Goal: Task Accomplishment & Management: Complete application form

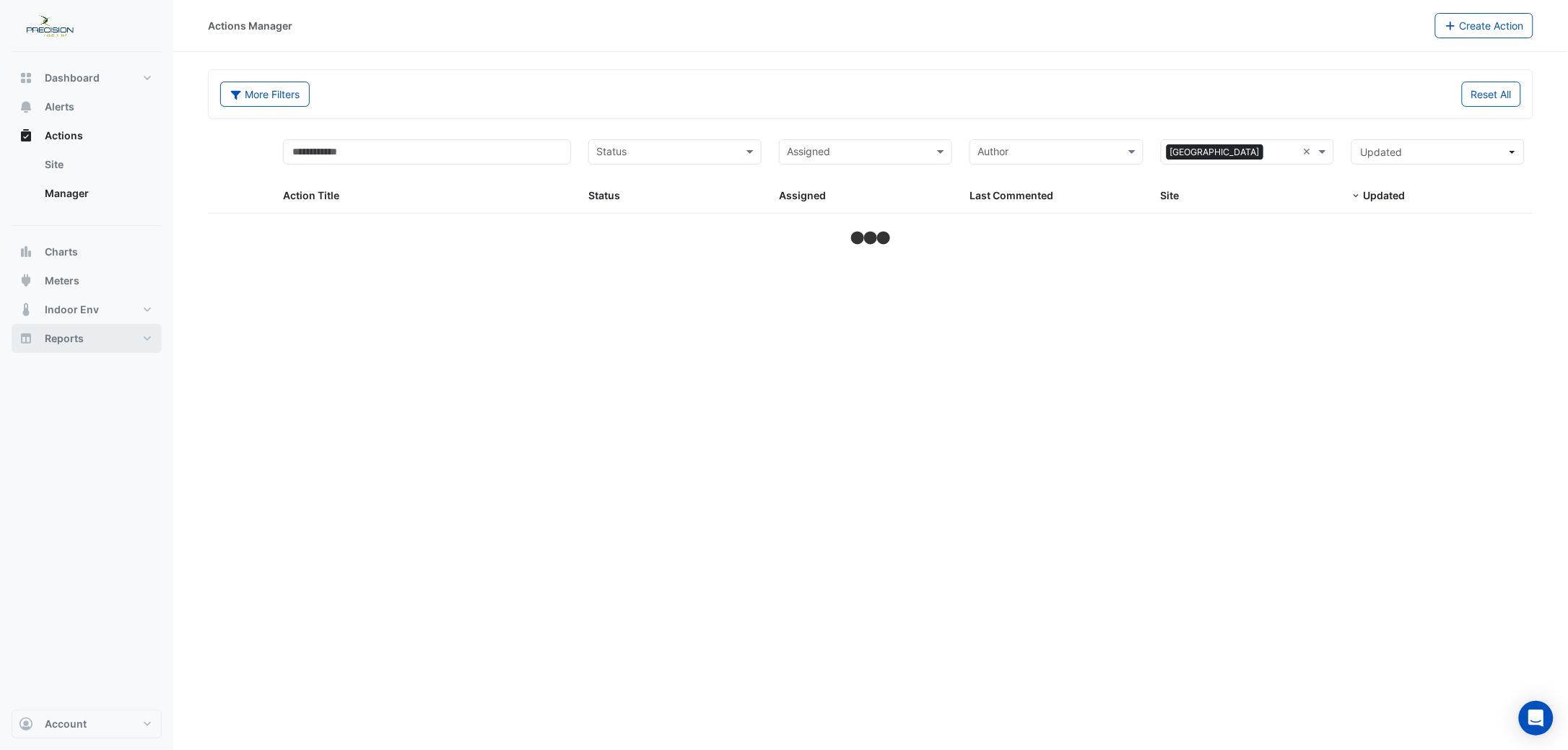
select select "***"
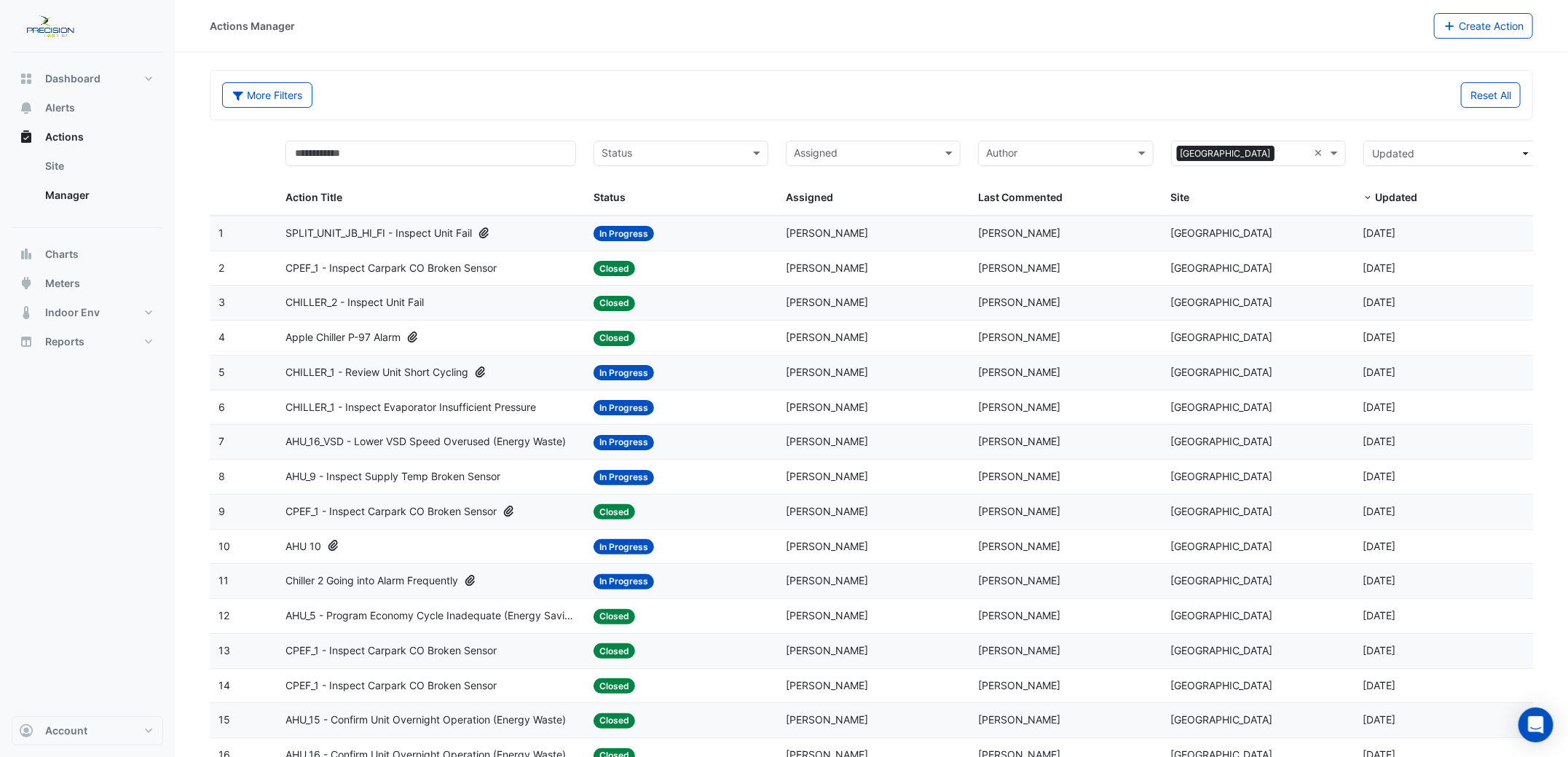
click at [617, 230] on span "In Progress" at bounding box center [624, 234] width 60 height 15
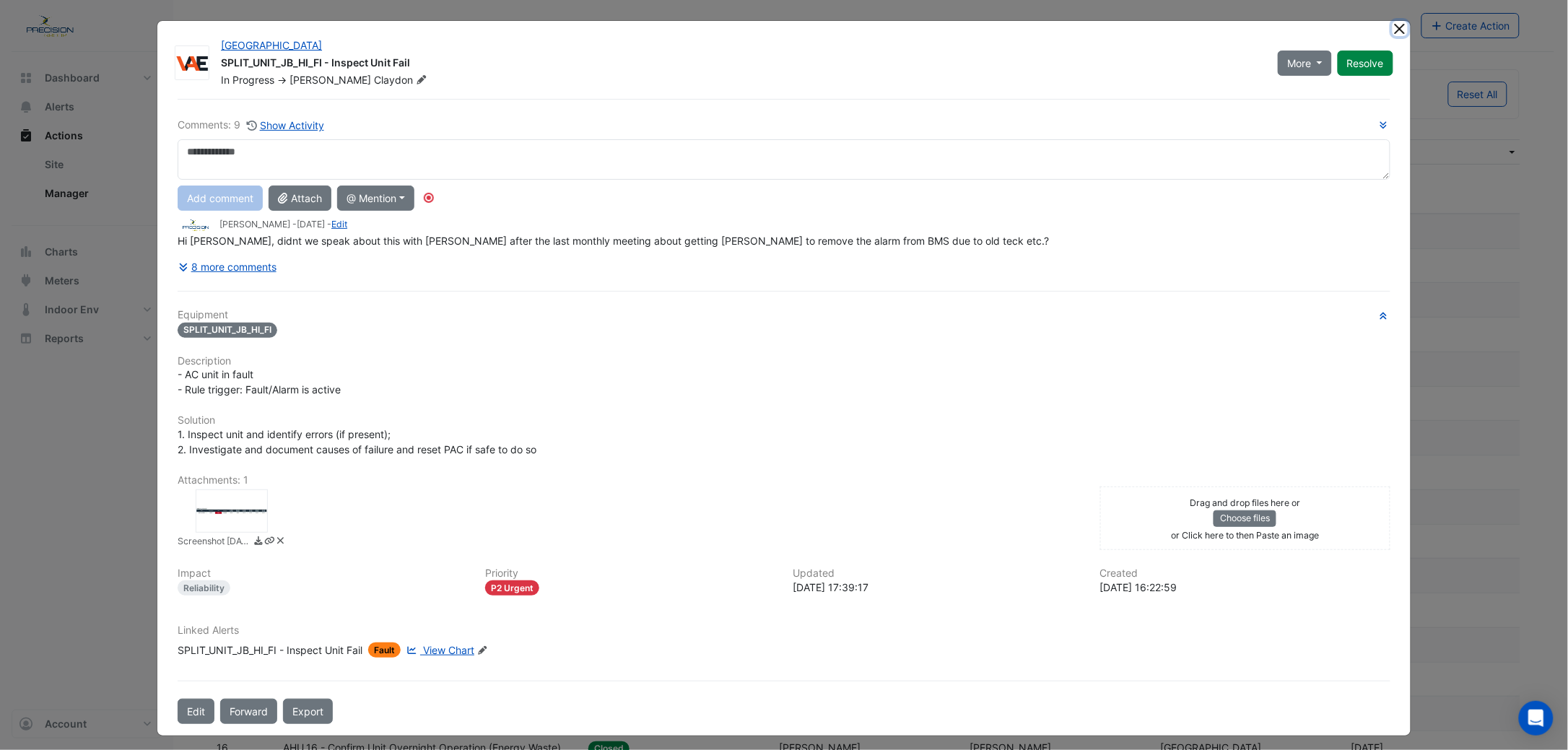
click at [1393, 22] on button "Close" at bounding box center [1400, 28] width 15 height 15
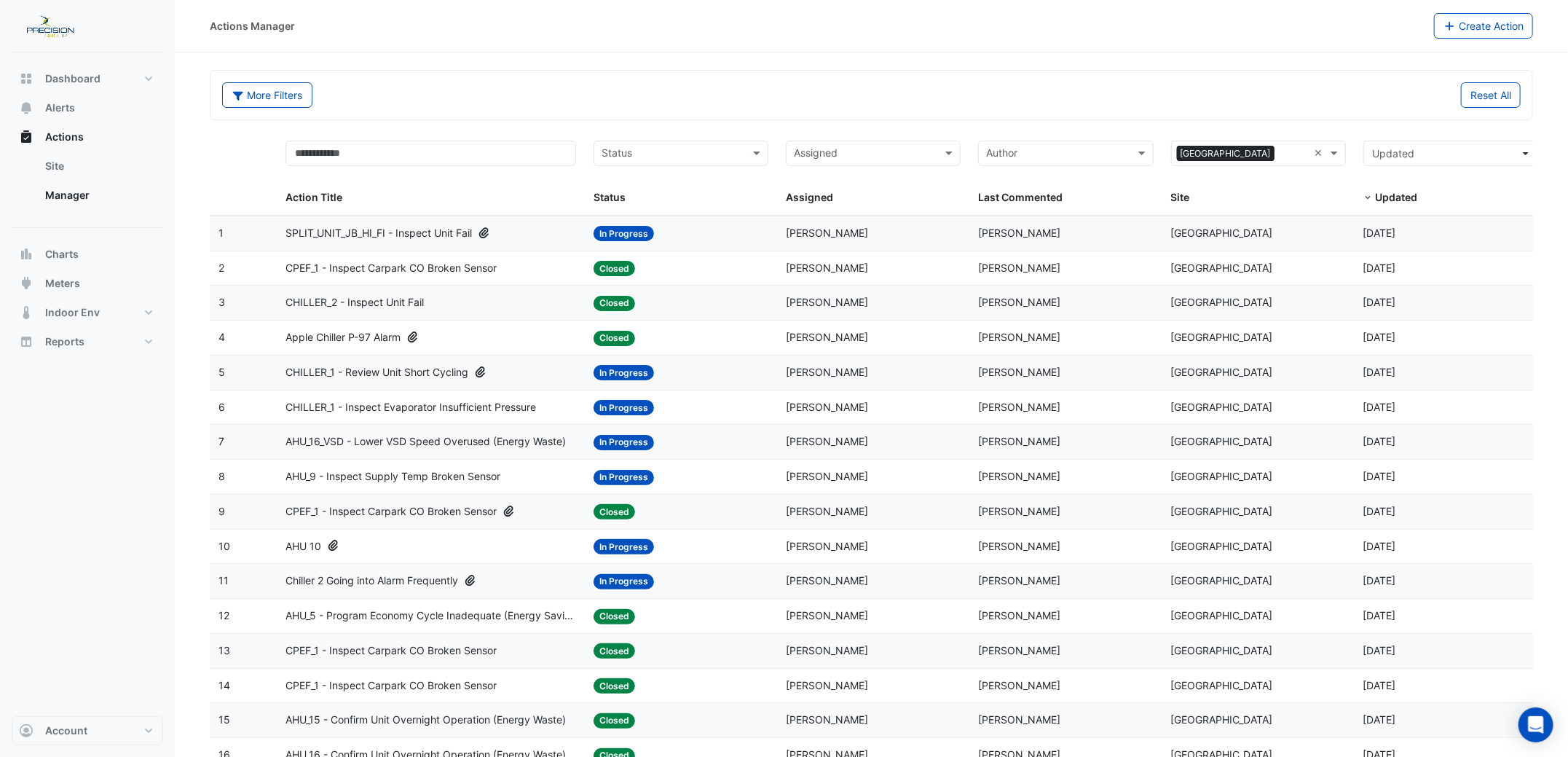
click at [611, 371] on span "In Progress" at bounding box center [624, 373] width 60 height 15
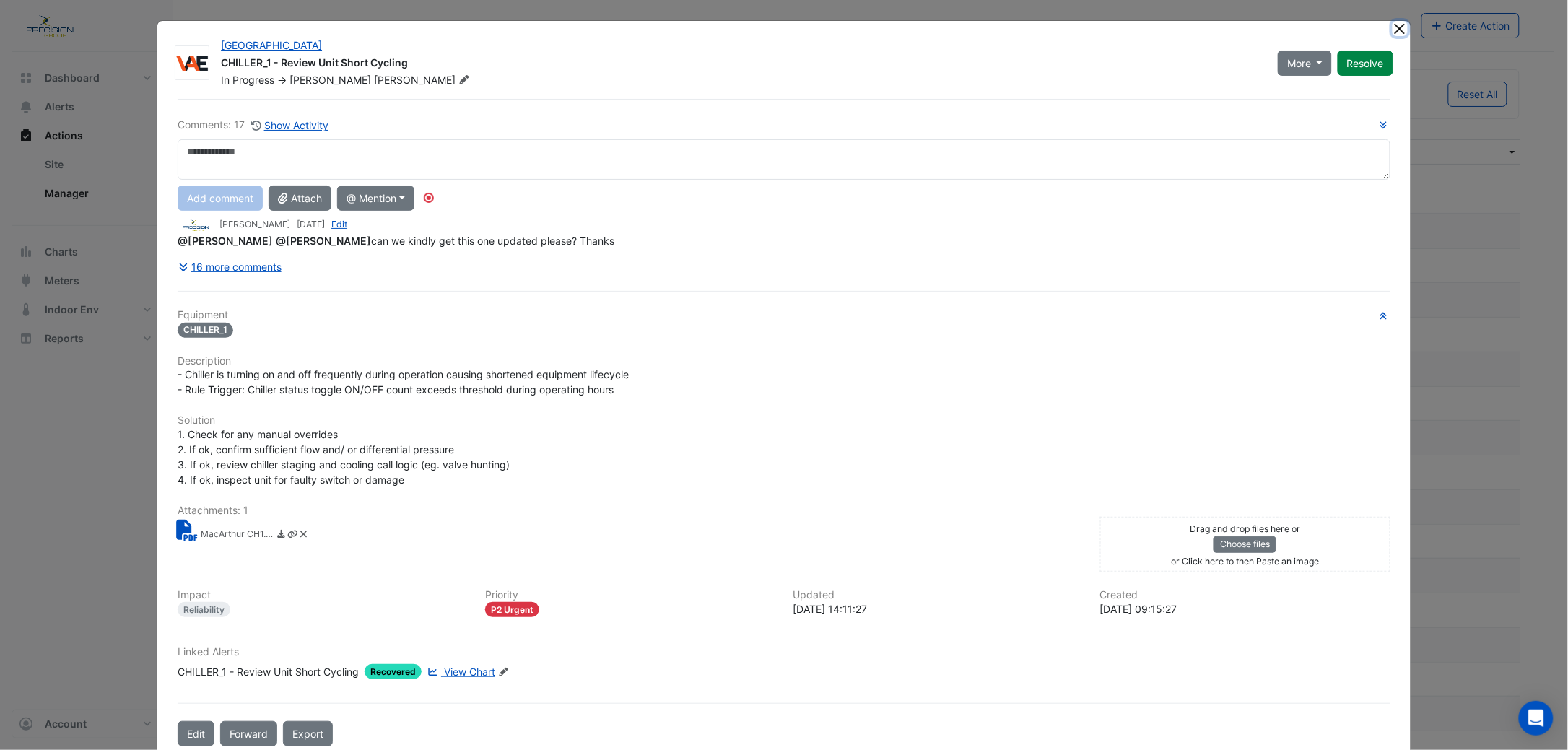
click at [1395, 22] on button "Close" at bounding box center [1400, 28] width 15 height 15
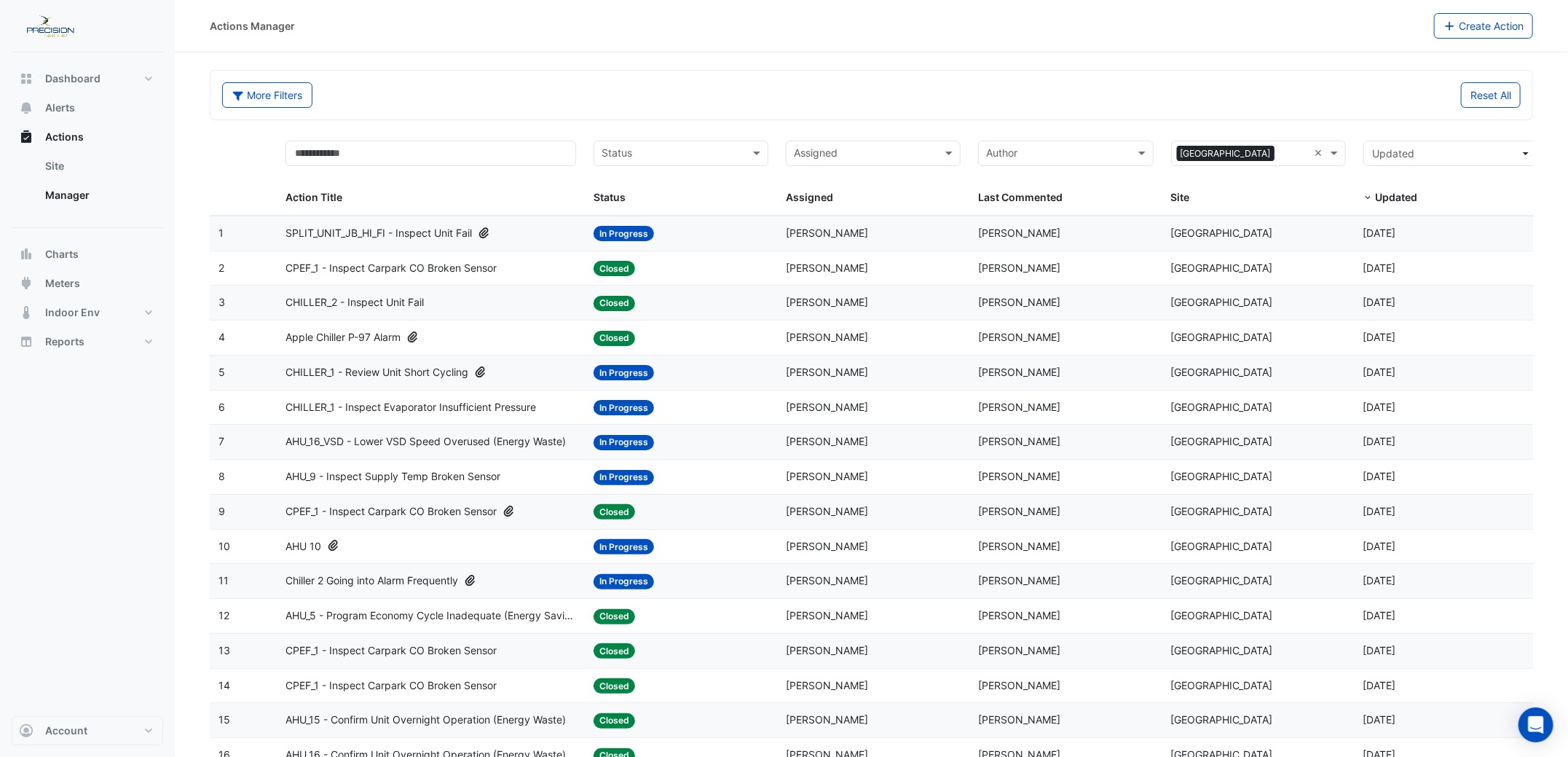
click at [475, 408] on span "CHILLER_1 - Inspect Evaporator Insufficient Pressure" at bounding box center [410, 407] width 251 height 17
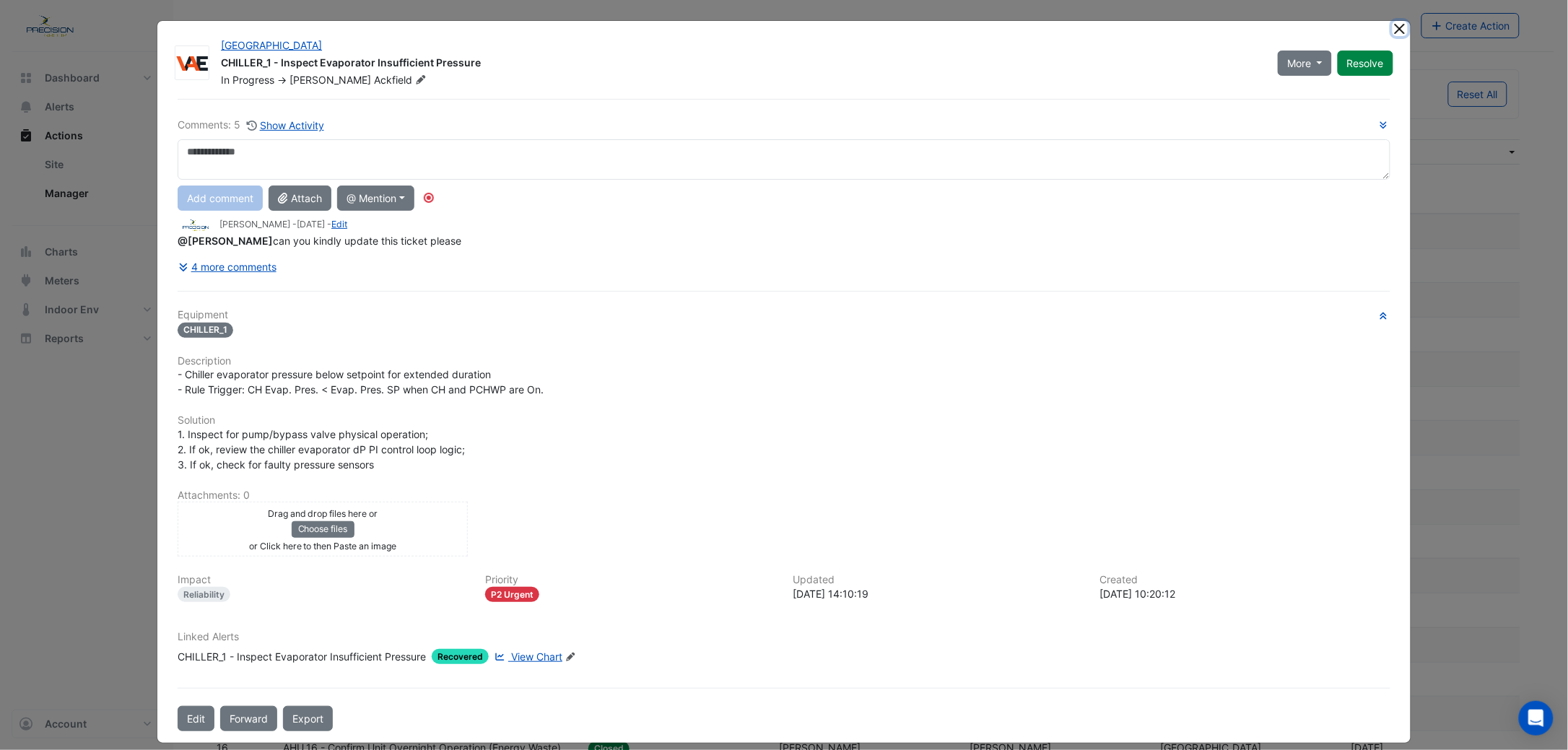
click at [1393, 29] on button "Close" at bounding box center [1400, 28] width 15 height 15
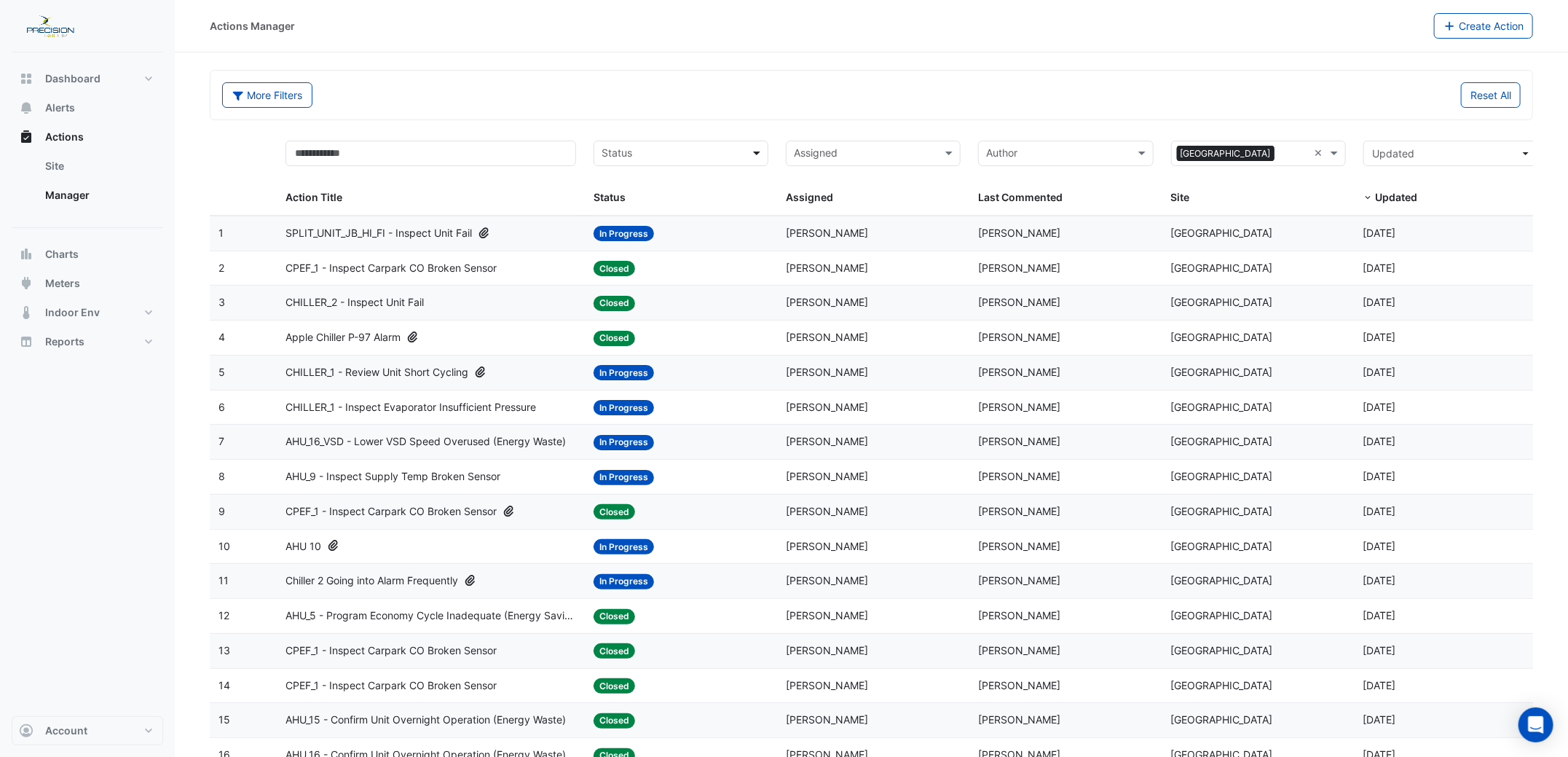
click at [753, 150] on span at bounding box center [759, 154] width 18 height 17
click at [631, 202] on span "In Progress" at bounding box center [633, 206] width 54 height 12
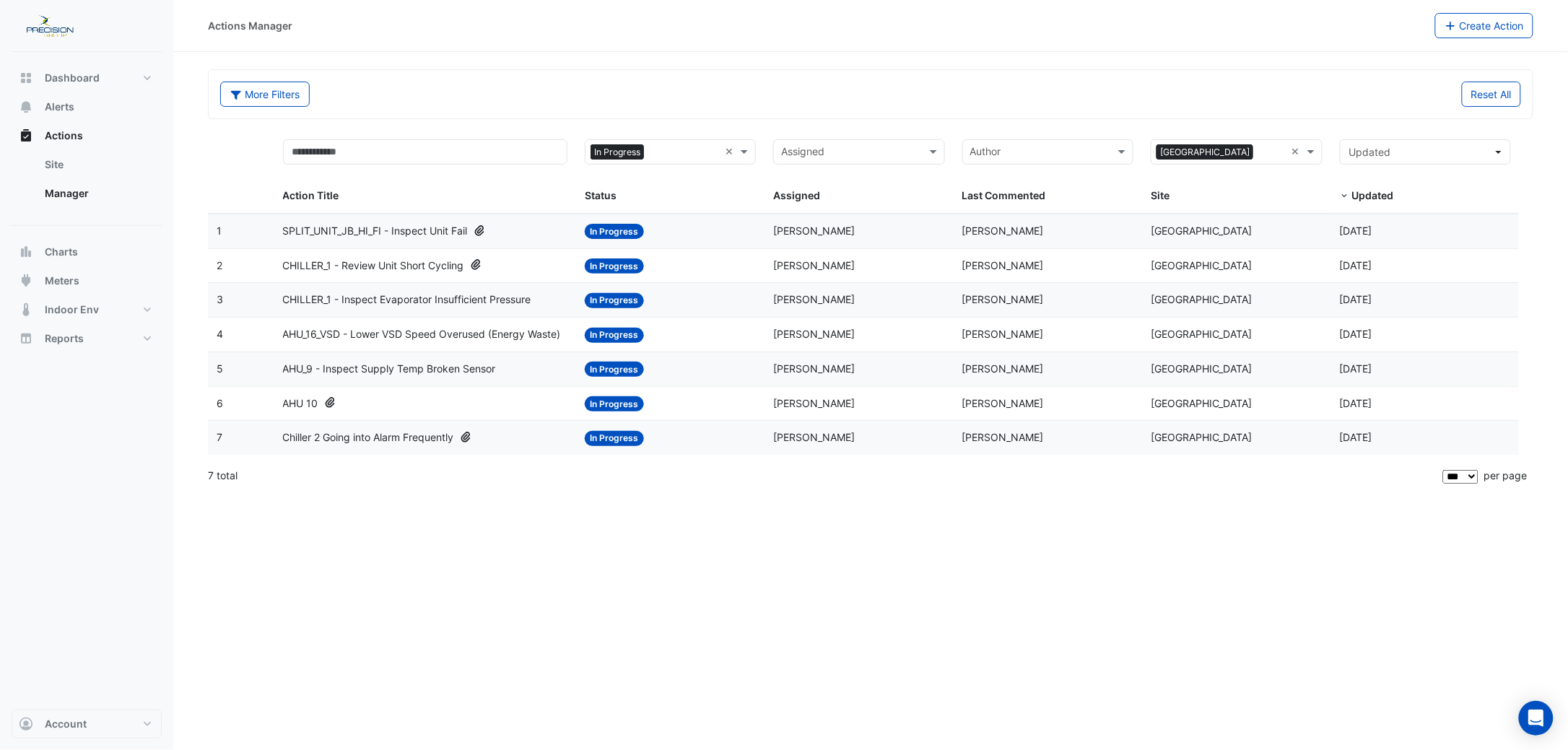
click at [354, 437] on span "Chiller 2 Going into Alarm Frequently" at bounding box center [368, 438] width 171 height 16
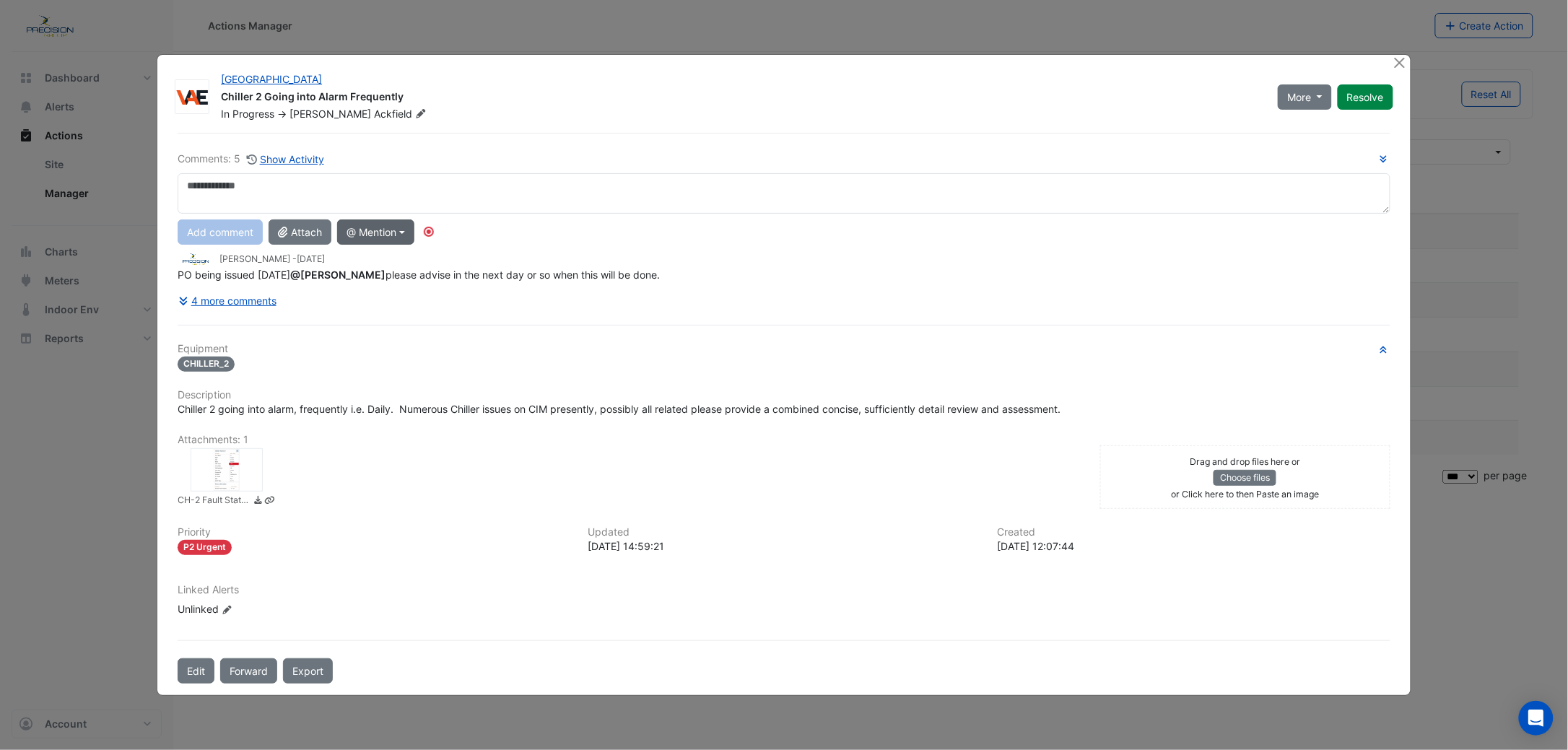
click at [379, 230] on button "@ Mention" at bounding box center [376, 232] width 78 height 25
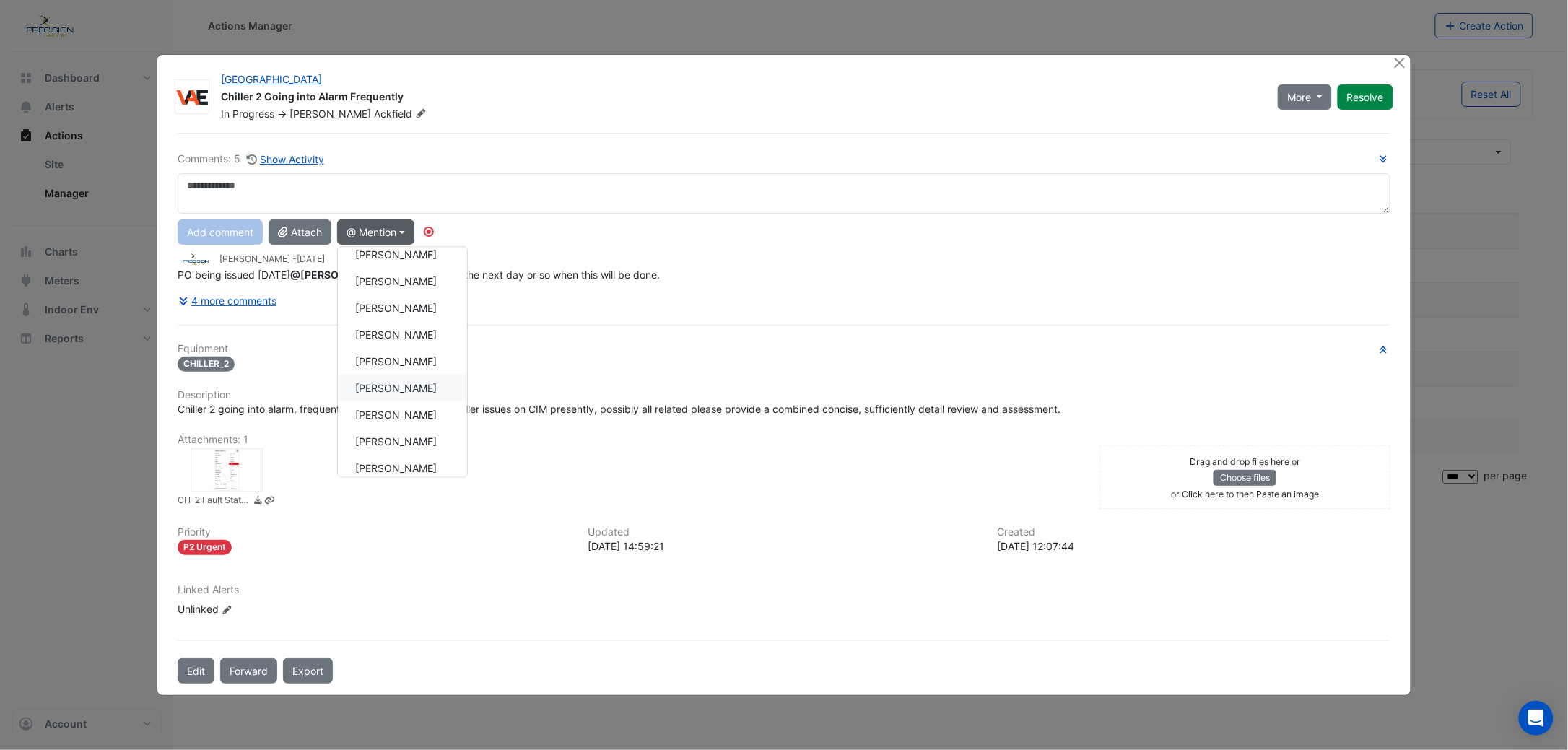
scroll to position [357, 0]
click at [433, 390] on button "[PERSON_NAME]" at bounding box center [402, 391] width 129 height 27
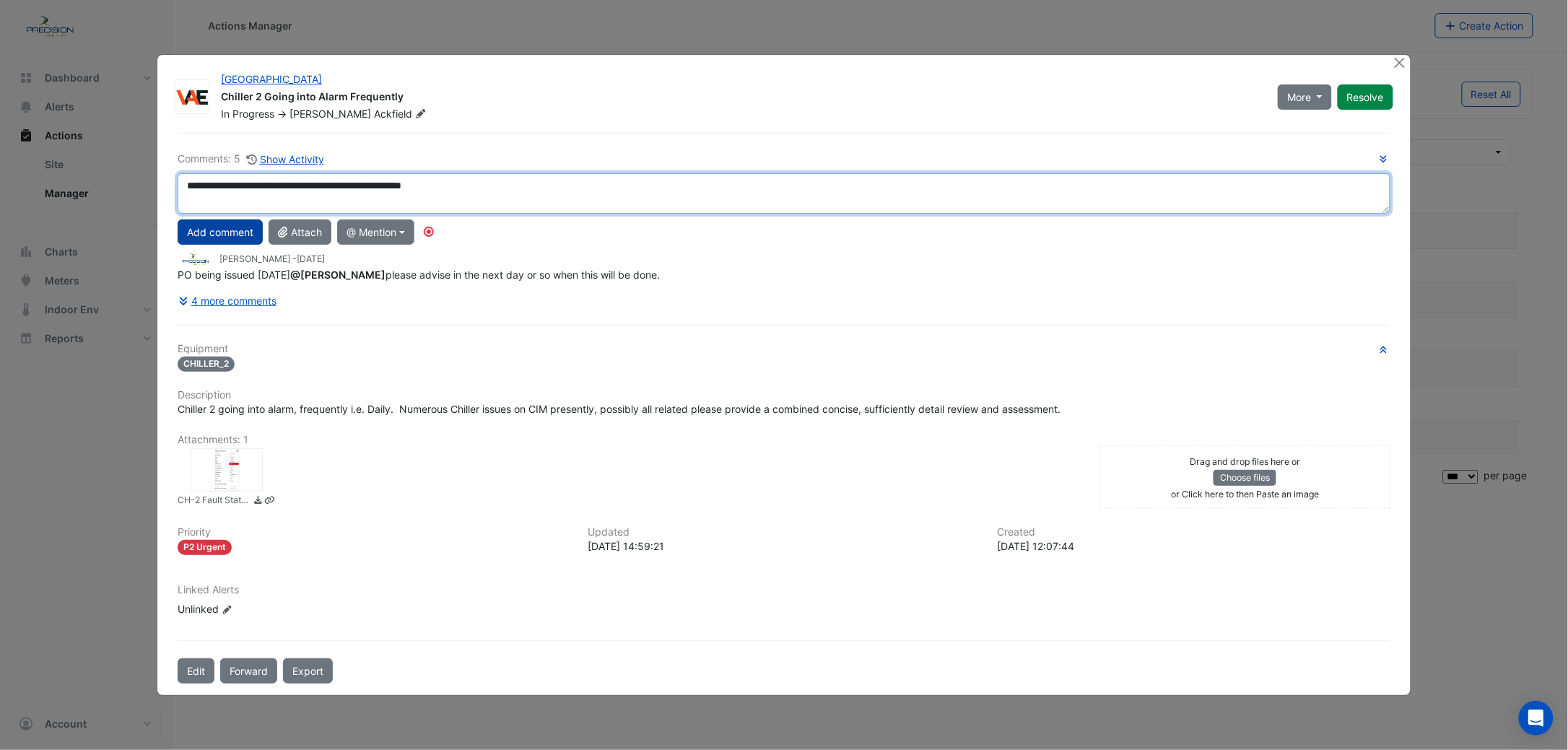
type textarea "**********"
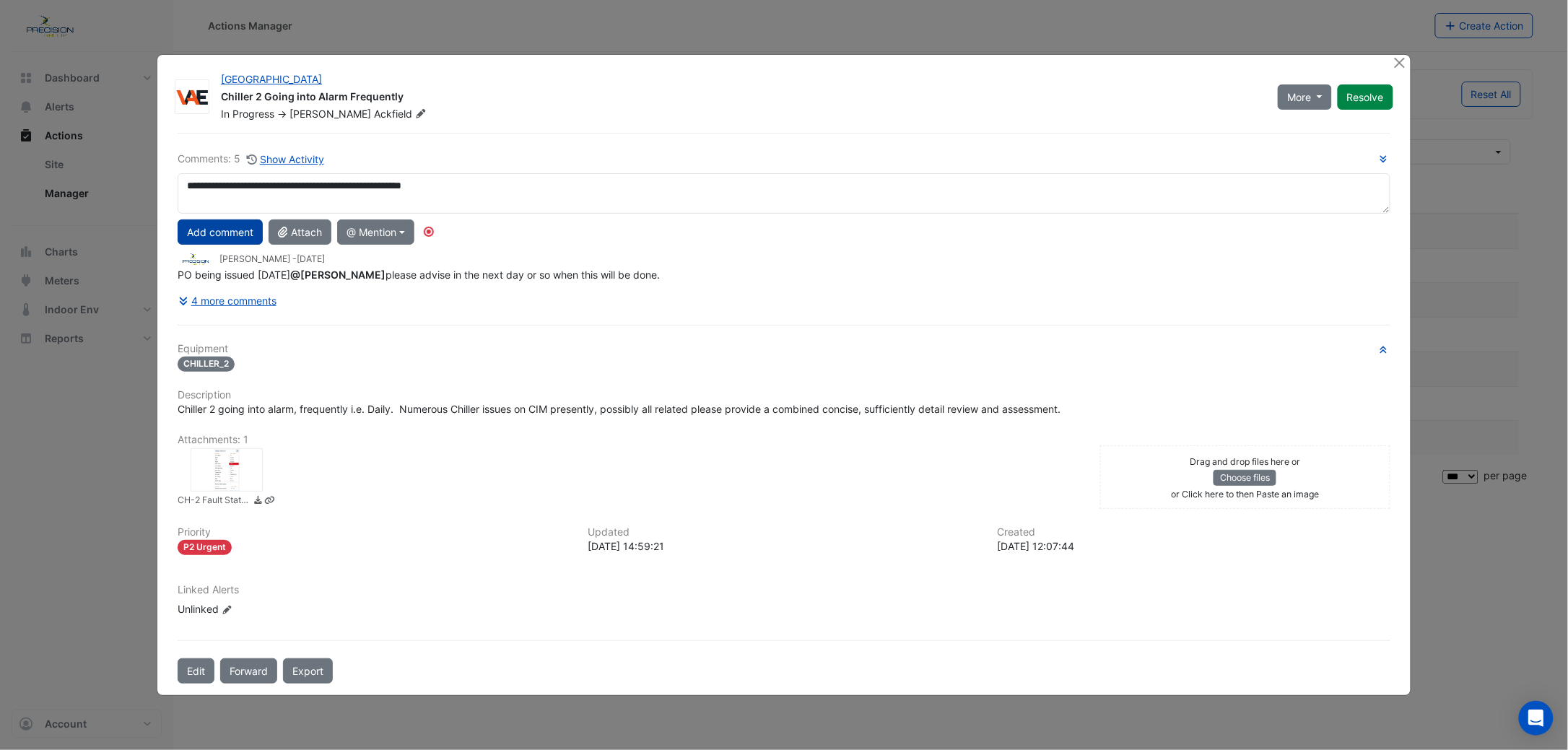
click at [195, 241] on button "Add comment" at bounding box center [220, 232] width 85 height 25
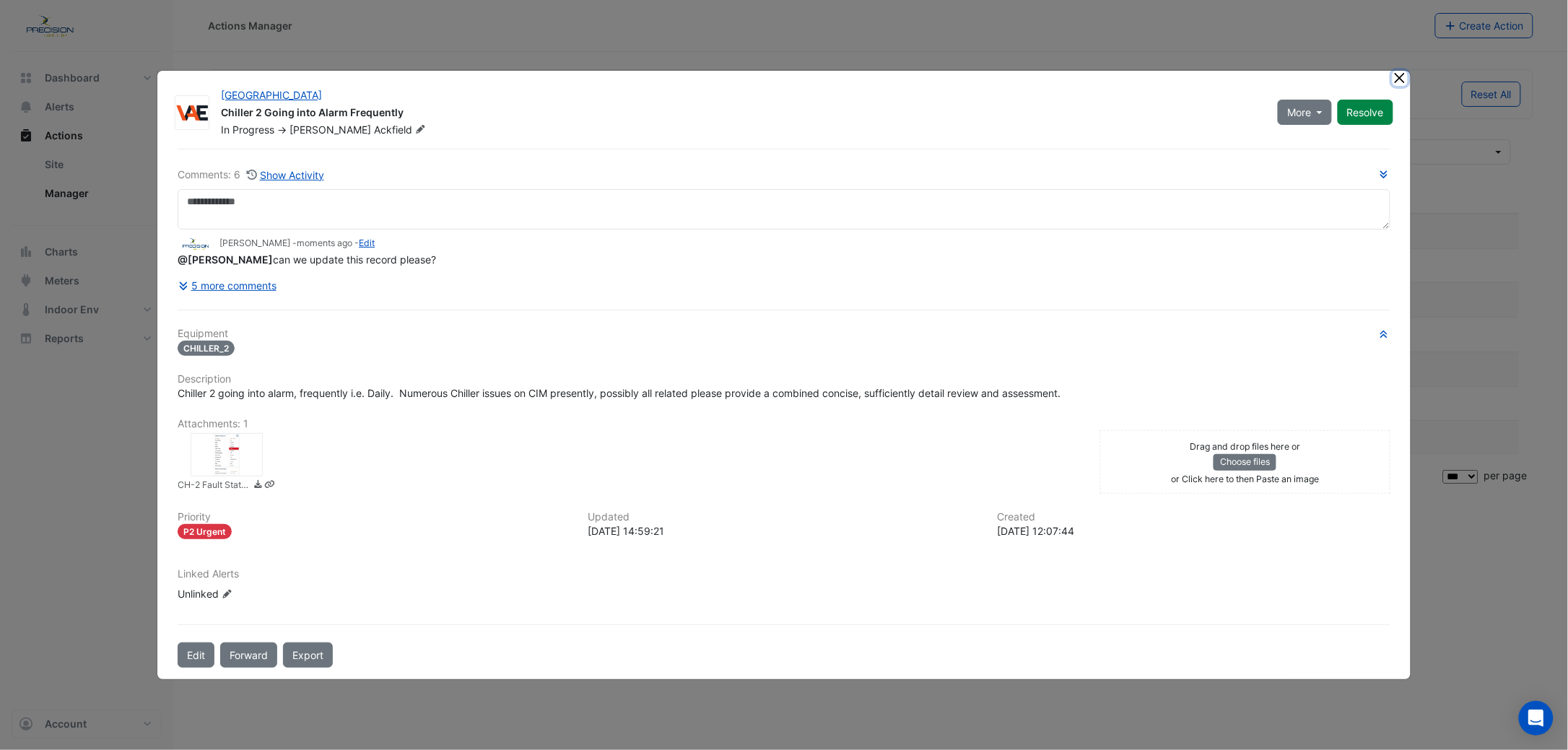
click at [1401, 78] on button "Close" at bounding box center [1400, 78] width 15 height 15
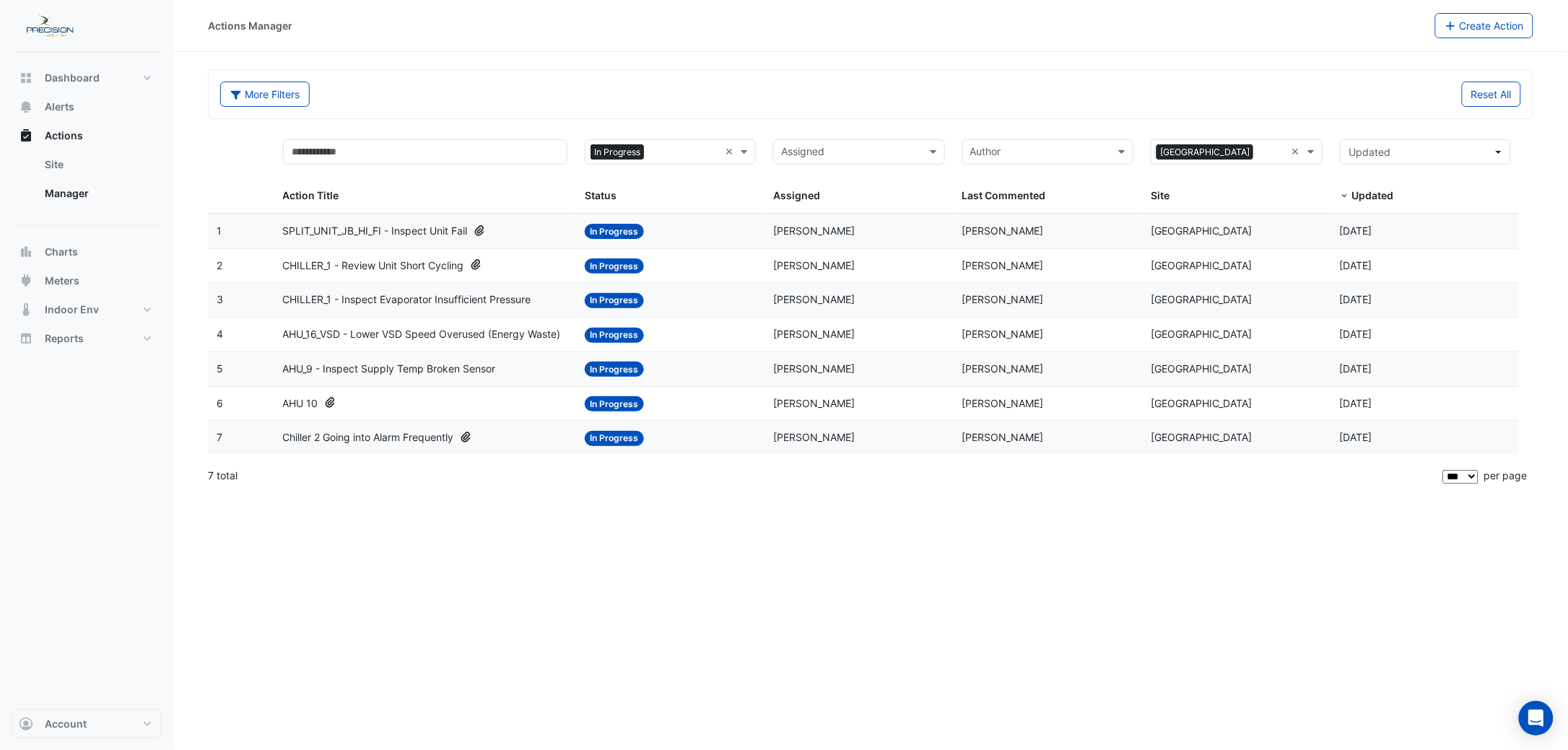
click at [296, 404] on span "AHU 10" at bounding box center [300, 404] width 35 height 16
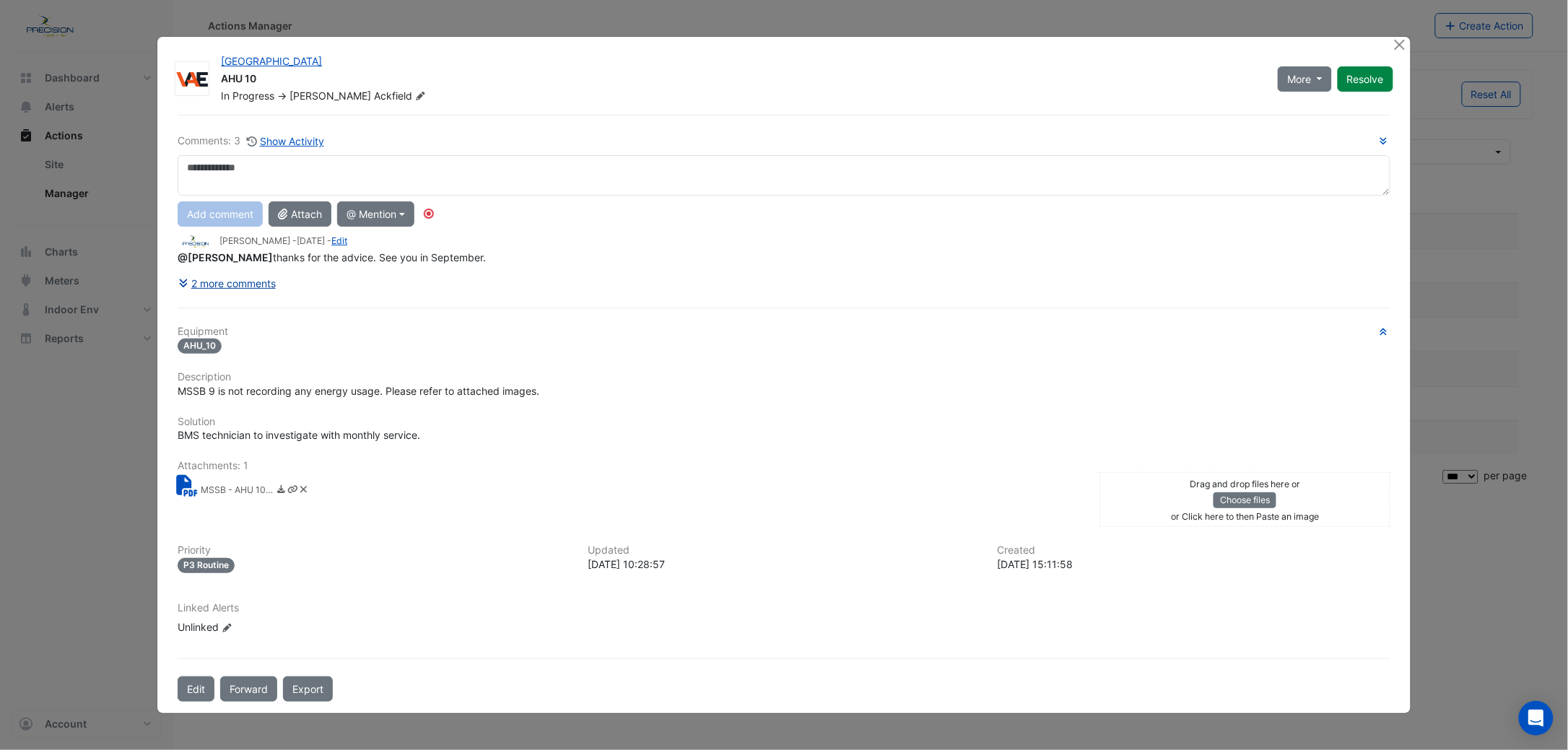
click at [235, 281] on button "2 more comments" at bounding box center [227, 284] width 99 height 25
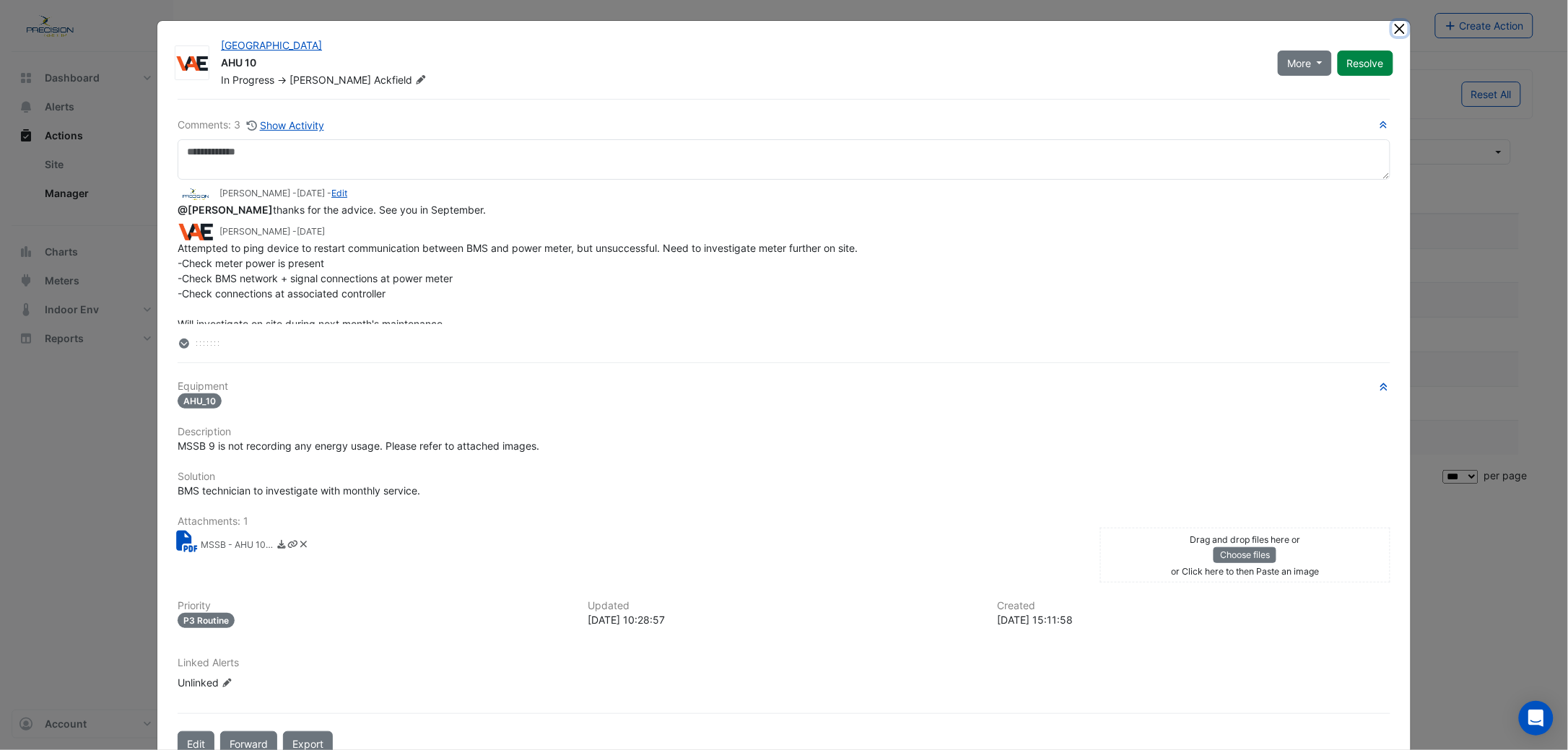
click at [1393, 30] on button "Close" at bounding box center [1400, 28] width 15 height 15
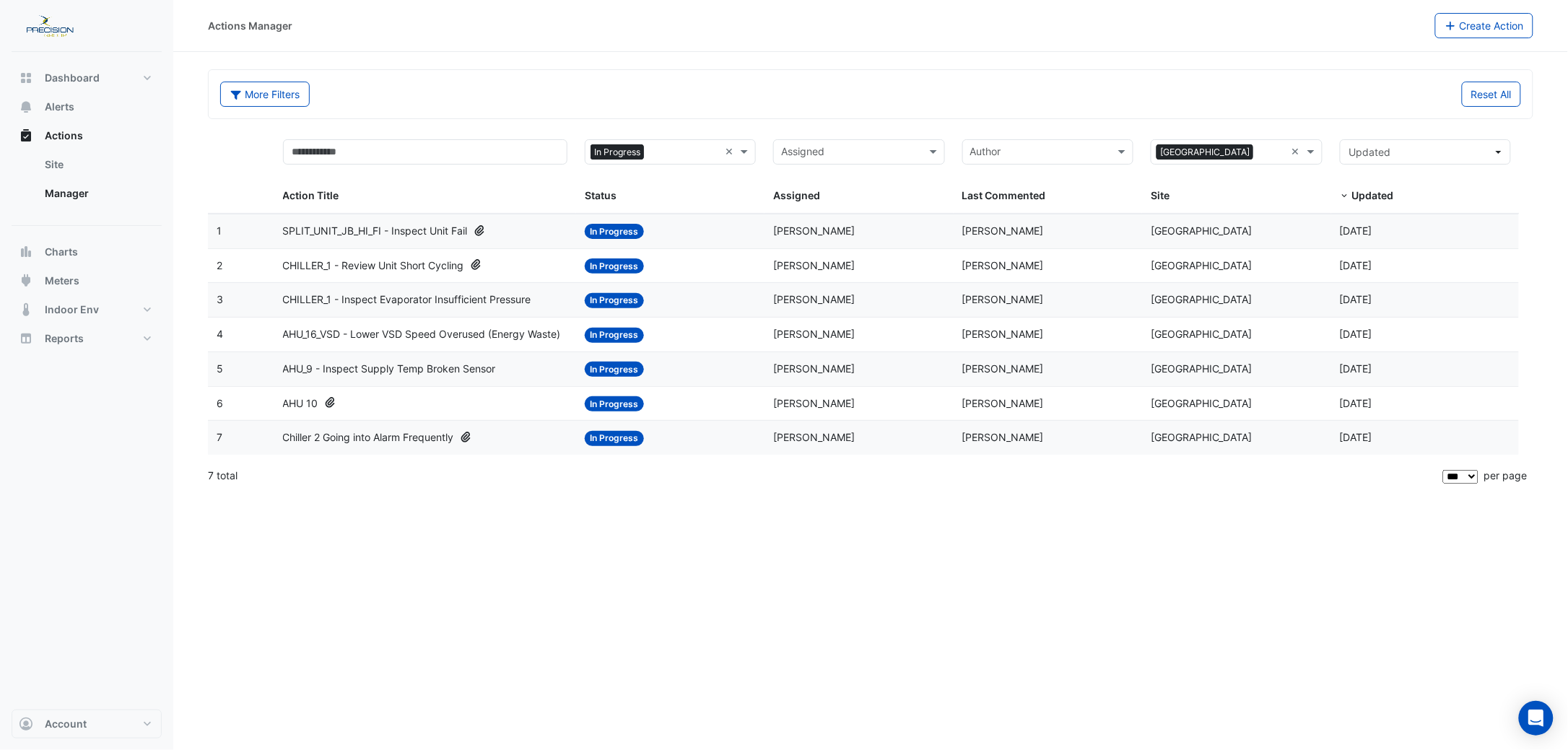
click at [389, 371] on span "AHU_9 - Inspect Supply Temp Broken Sensor" at bounding box center [389, 369] width 213 height 16
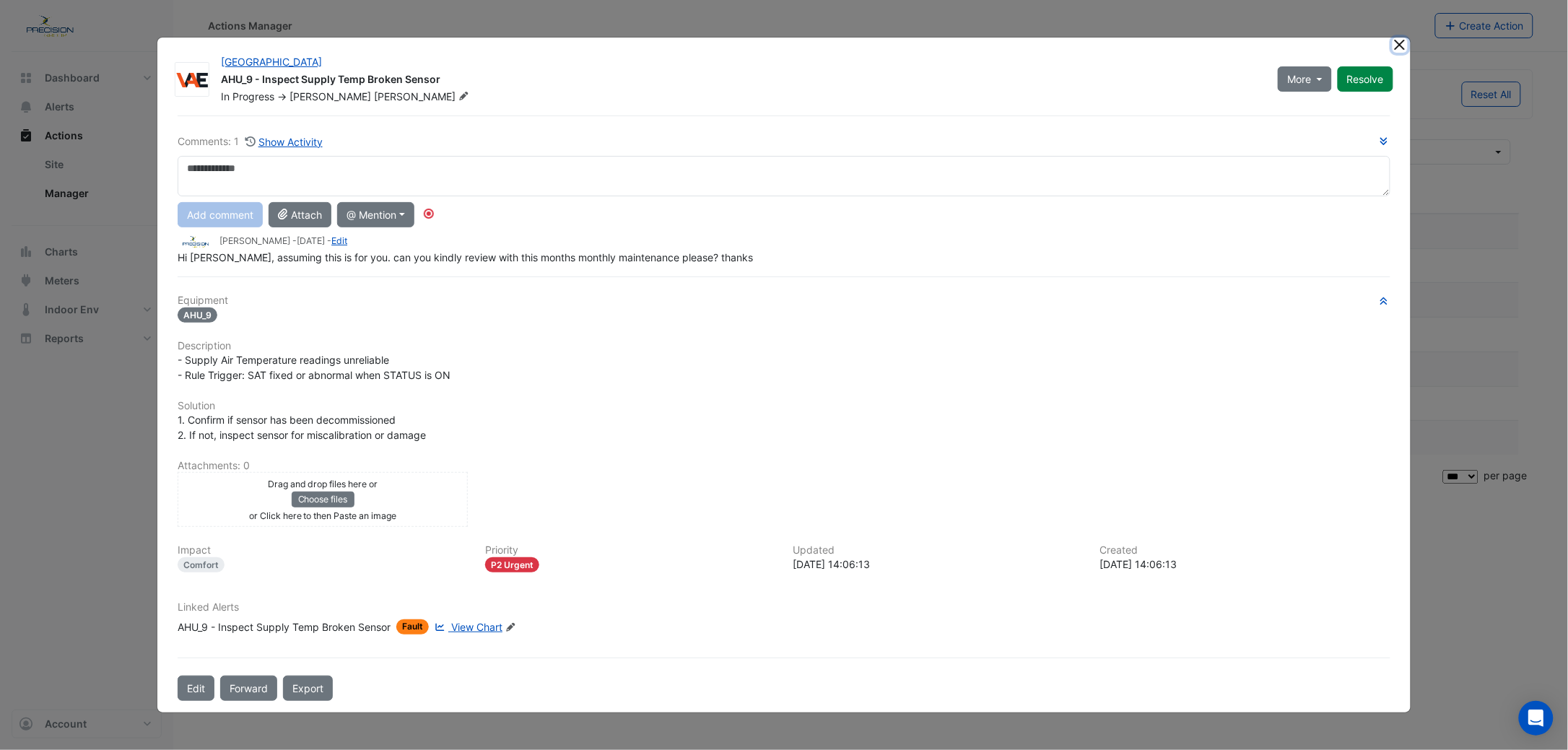
click at [1401, 49] on button "Close" at bounding box center [1400, 45] width 15 height 15
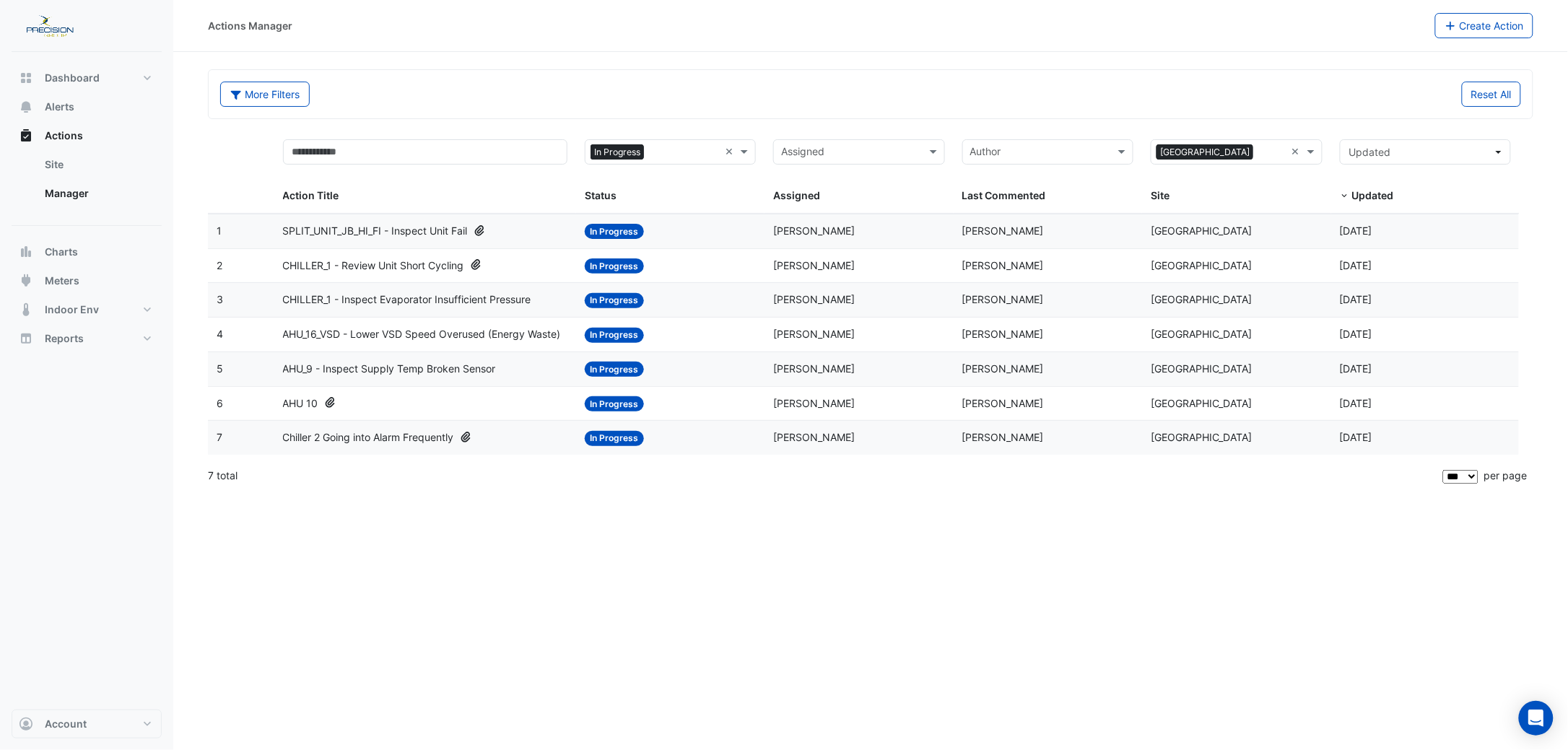
click at [401, 334] on span "AHU_16_VSD - Lower VSD Speed Overused (Energy Waste)" at bounding box center [421, 334] width 278 height 16
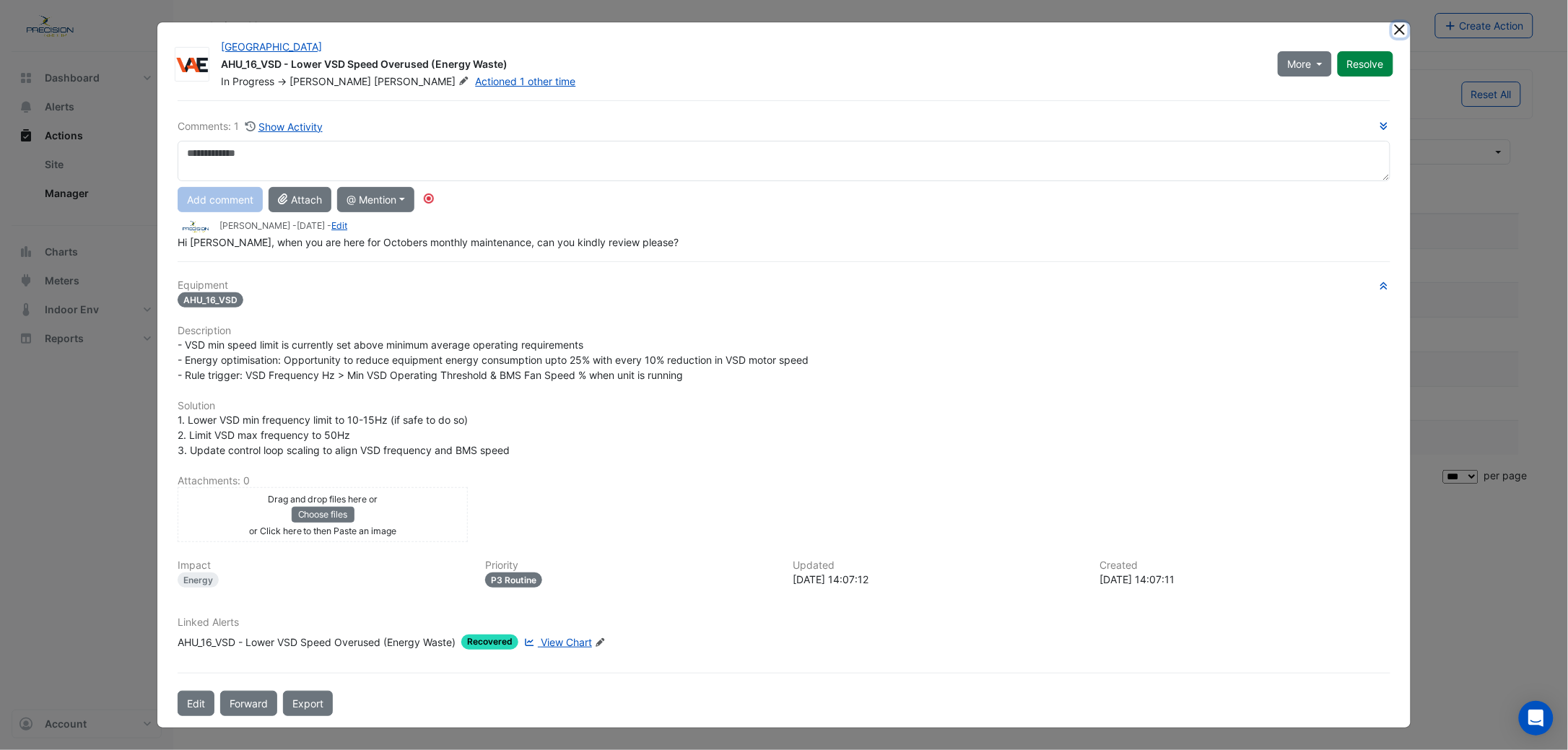
click at [1393, 27] on button "Close" at bounding box center [1400, 30] width 15 height 15
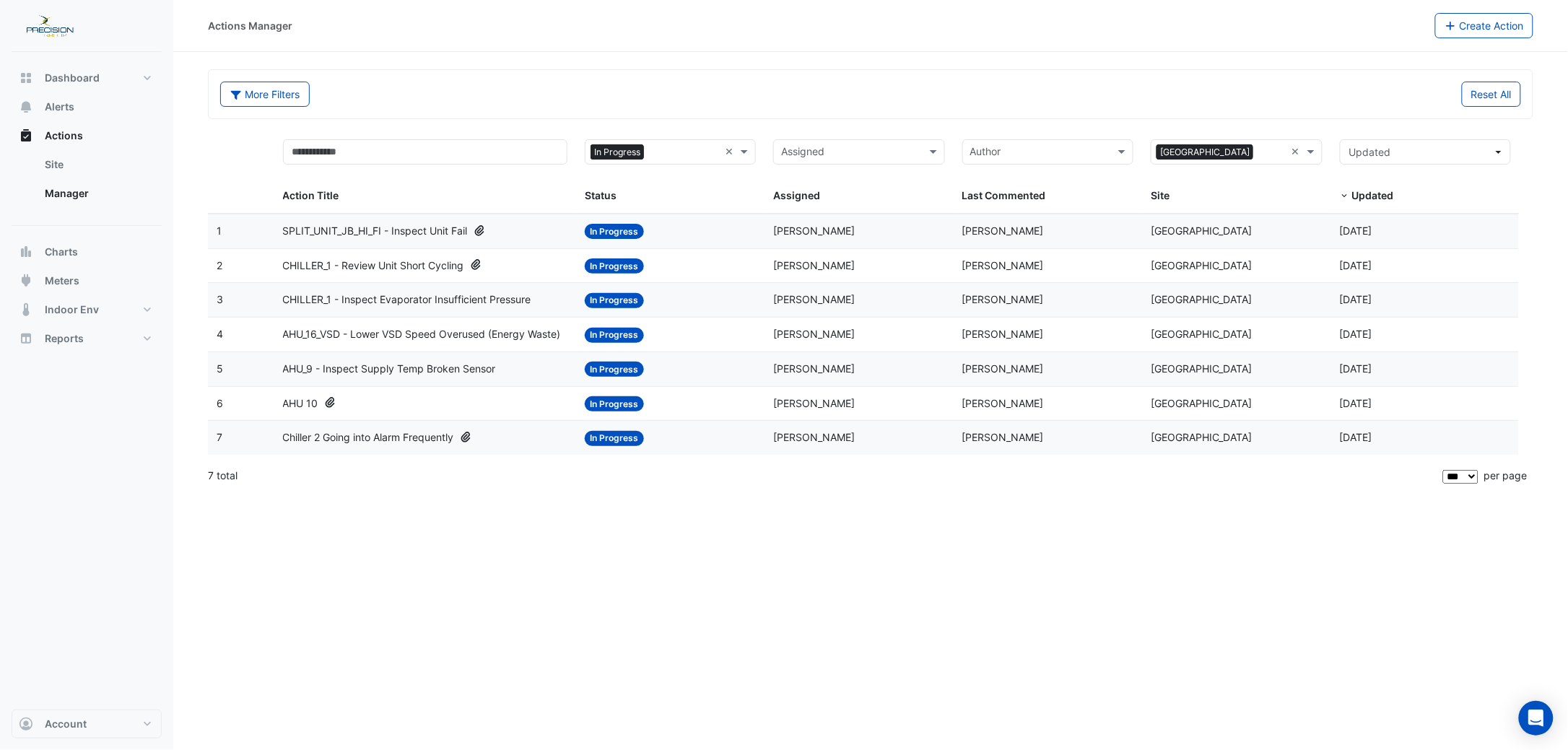
click at [370, 298] on span "CHILLER_1 - Inspect Evaporator Insufficient Pressure" at bounding box center [407, 300] width 248 height 16
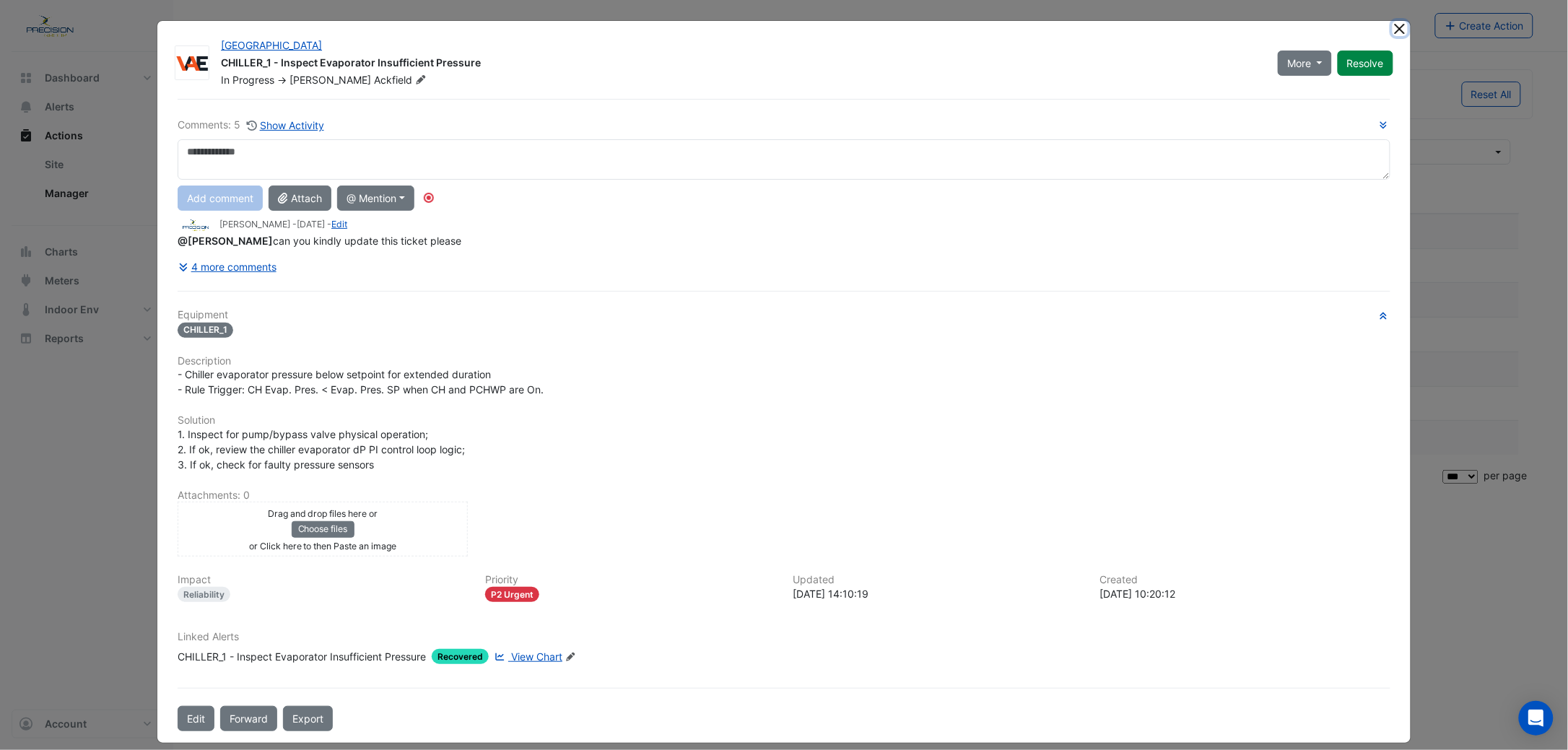
click at [1393, 28] on button "Close" at bounding box center [1400, 28] width 15 height 15
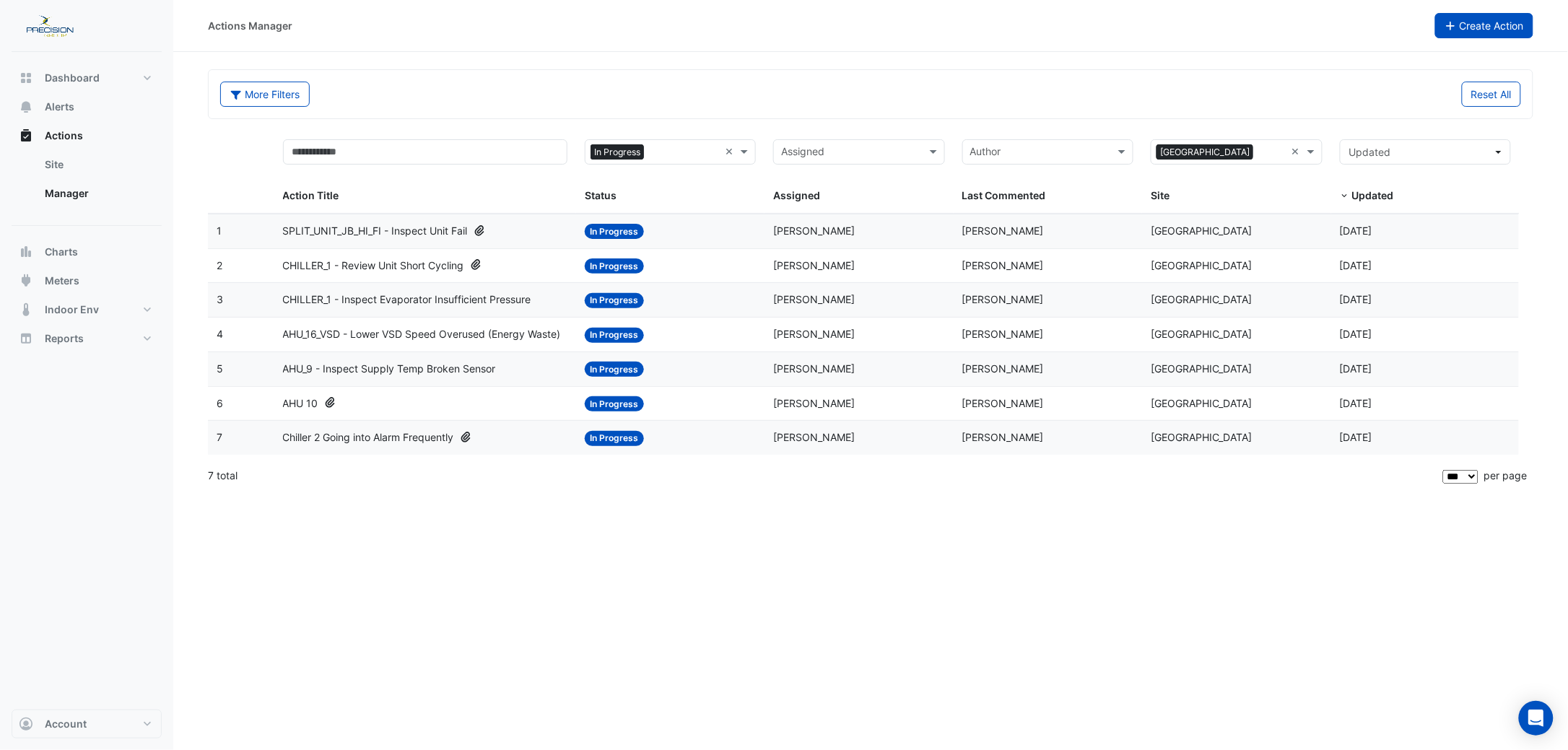
click at [1478, 28] on button "Create Action" at bounding box center [1484, 25] width 99 height 25
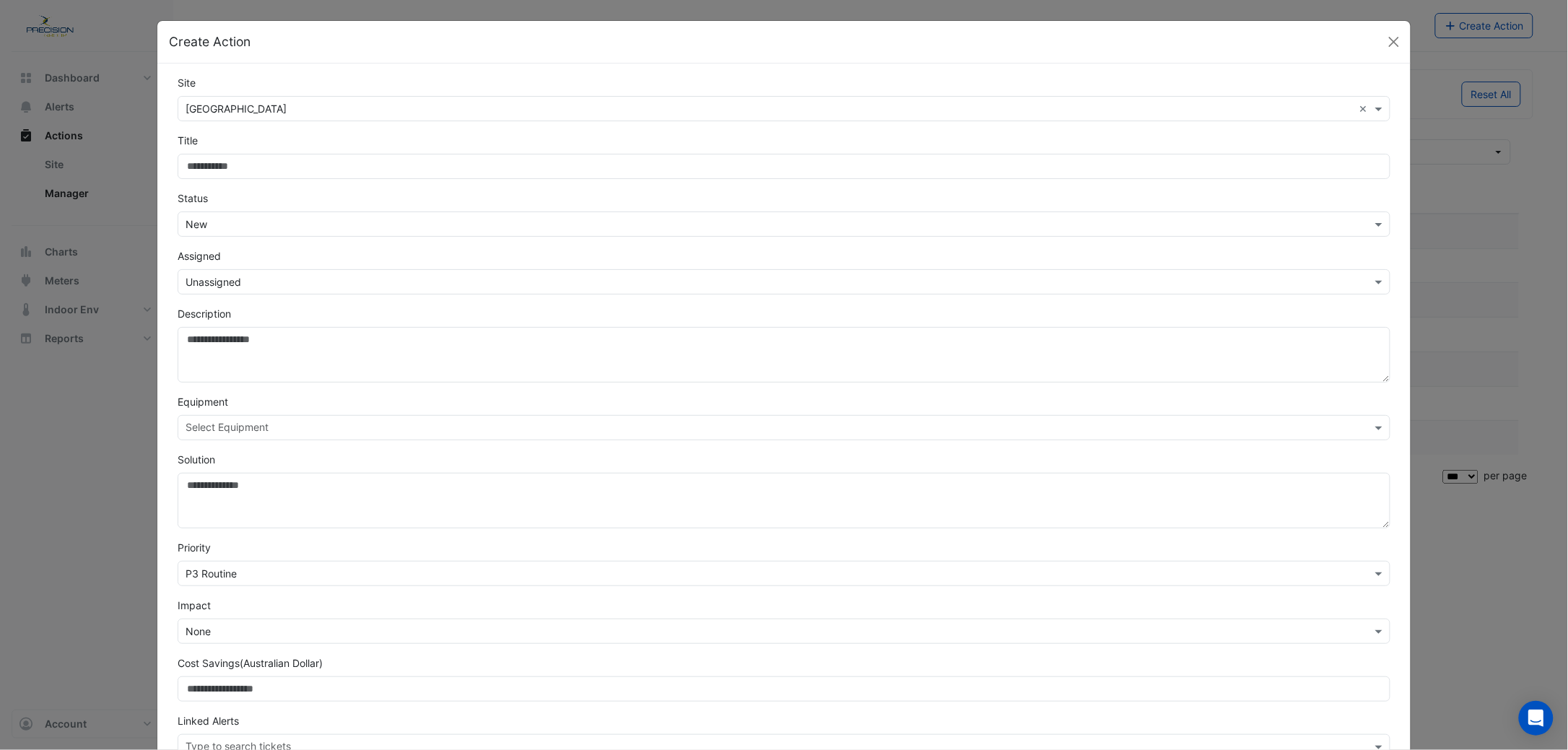
click at [216, 169] on input "Site" at bounding box center [784, 166] width 1213 height 25
click at [252, 163] on input "Site" at bounding box center [784, 166] width 1213 height 25
type input "**********"
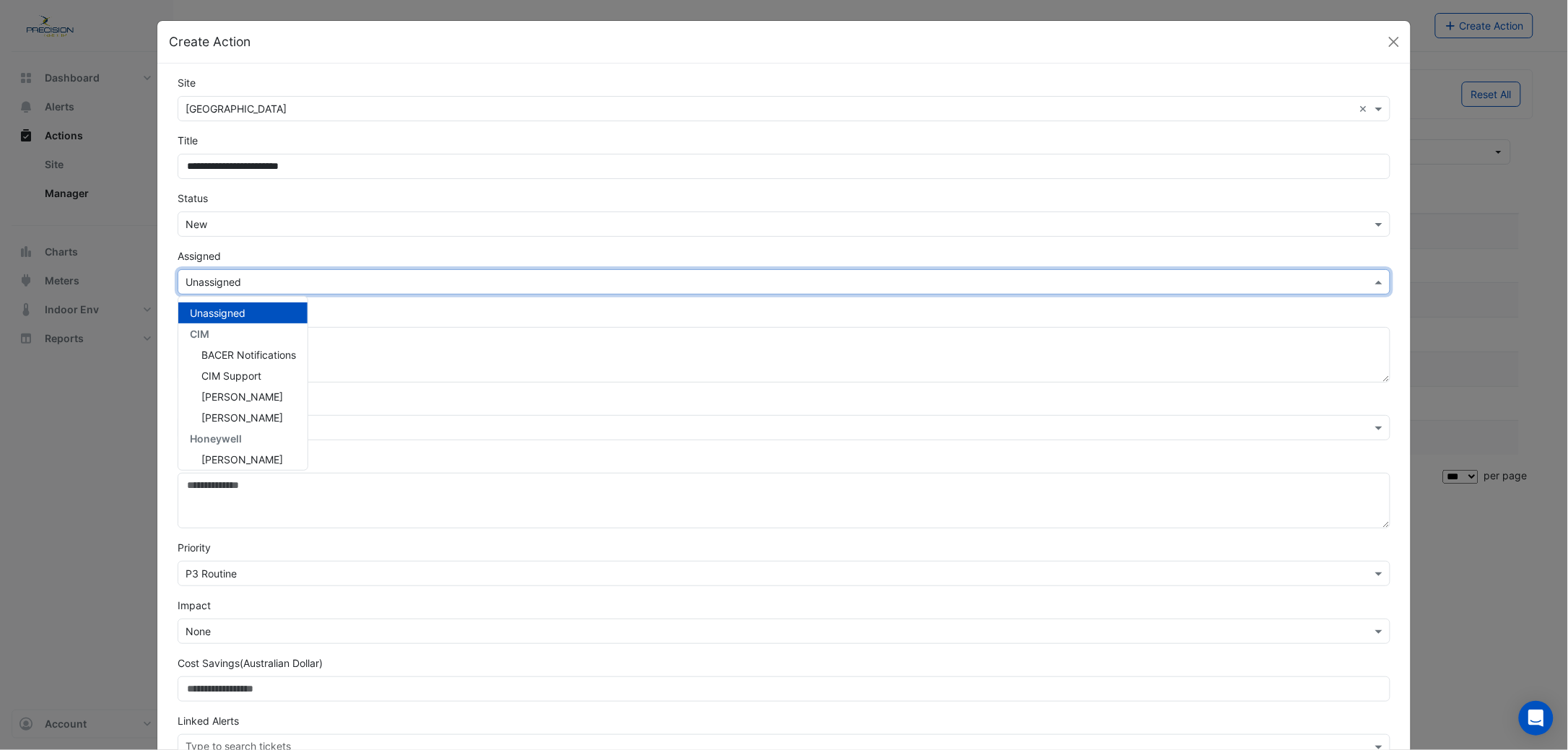
click at [220, 284] on input "text" at bounding box center [770, 283] width 1168 height 15
click at [239, 391] on span "[PERSON_NAME]" at bounding box center [242, 397] width 81 height 12
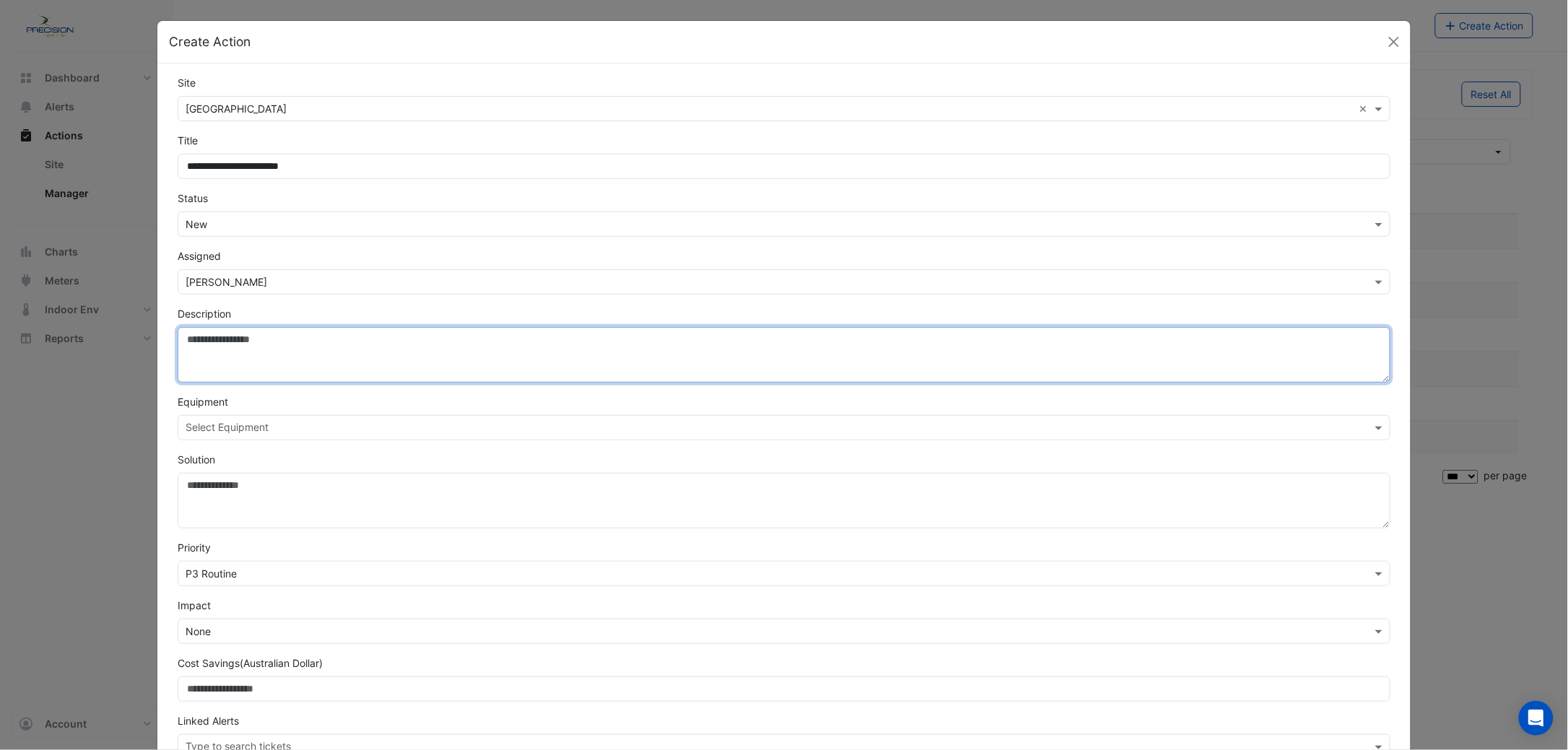
click at [241, 352] on textarea "Description" at bounding box center [784, 354] width 1213 height 56
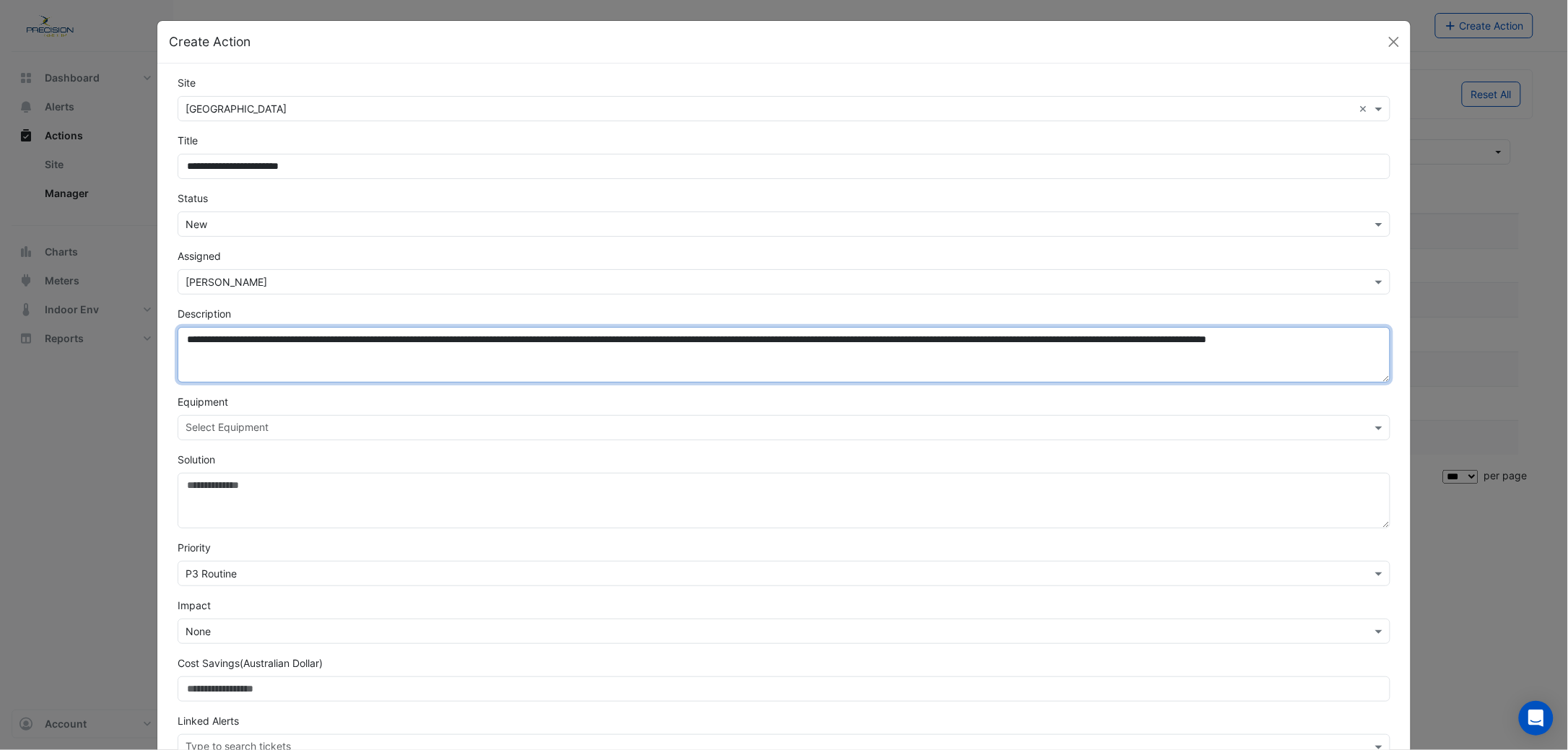
type textarea "**********"
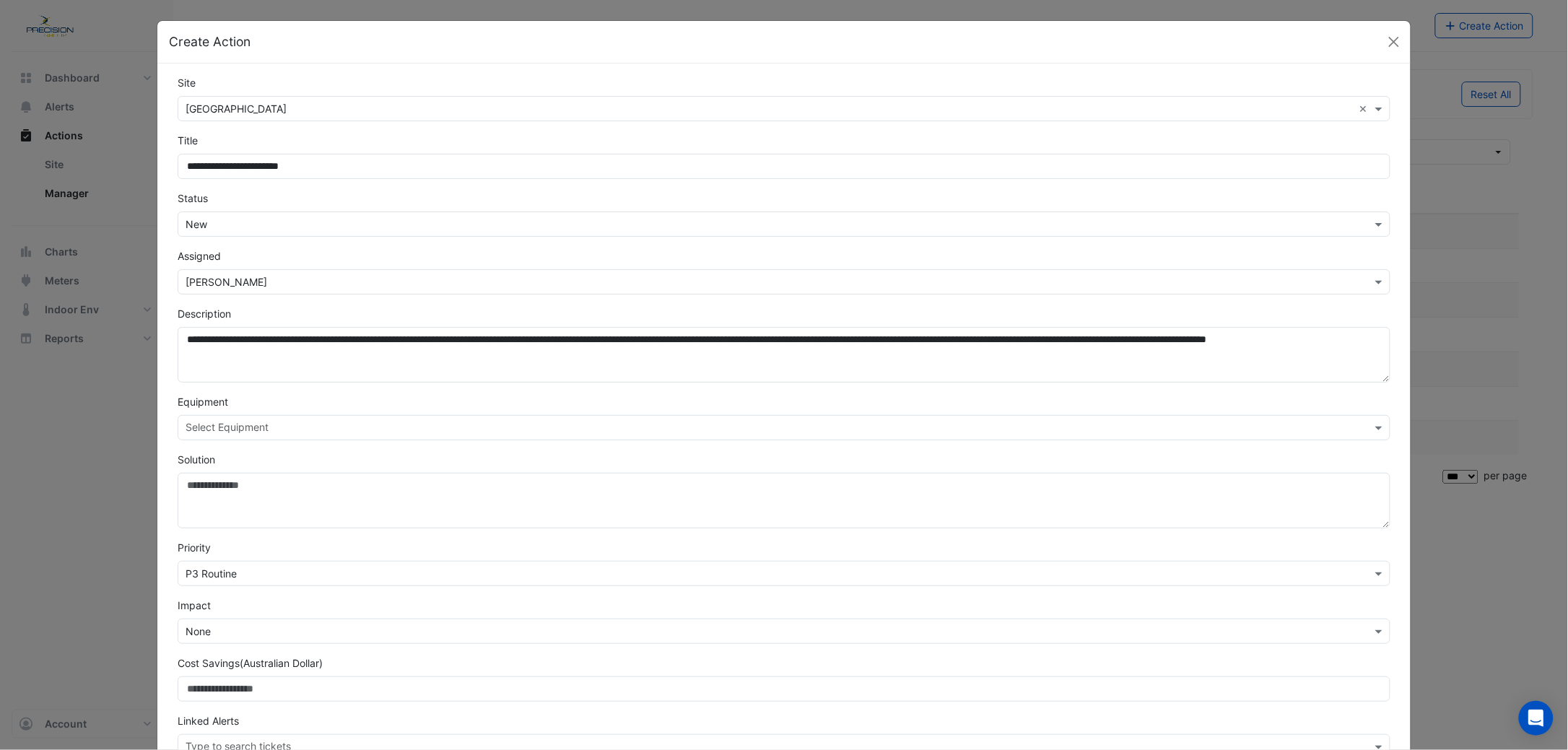
click at [212, 422] on input "text" at bounding box center [776, 429] width 1180 height 15
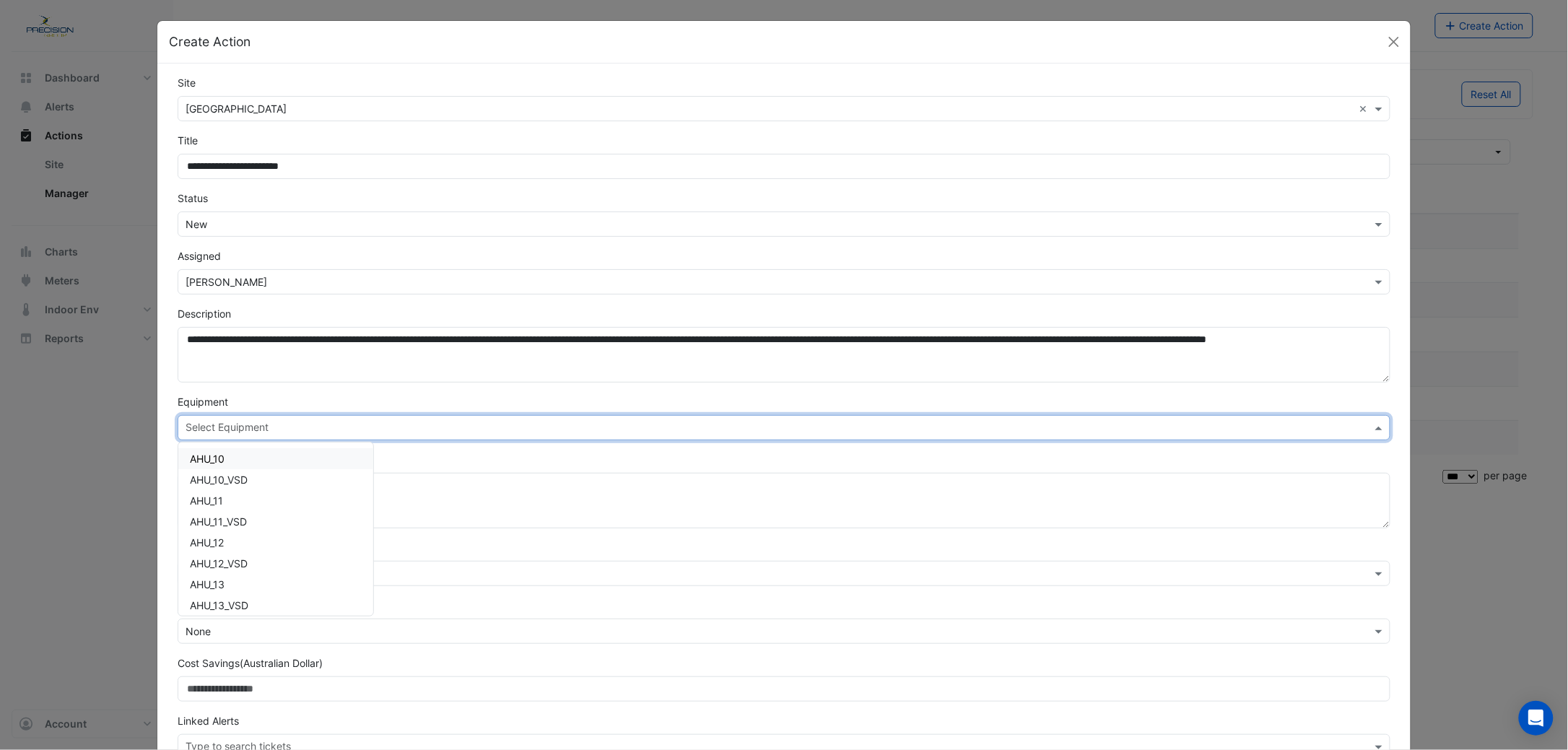
click at [437, 454] on div "Solution" at bounding box center [783, 490] width 1230 height 77
click at [269, 431] on input "text" at bounding box center [776, 429] width 1180 height 15
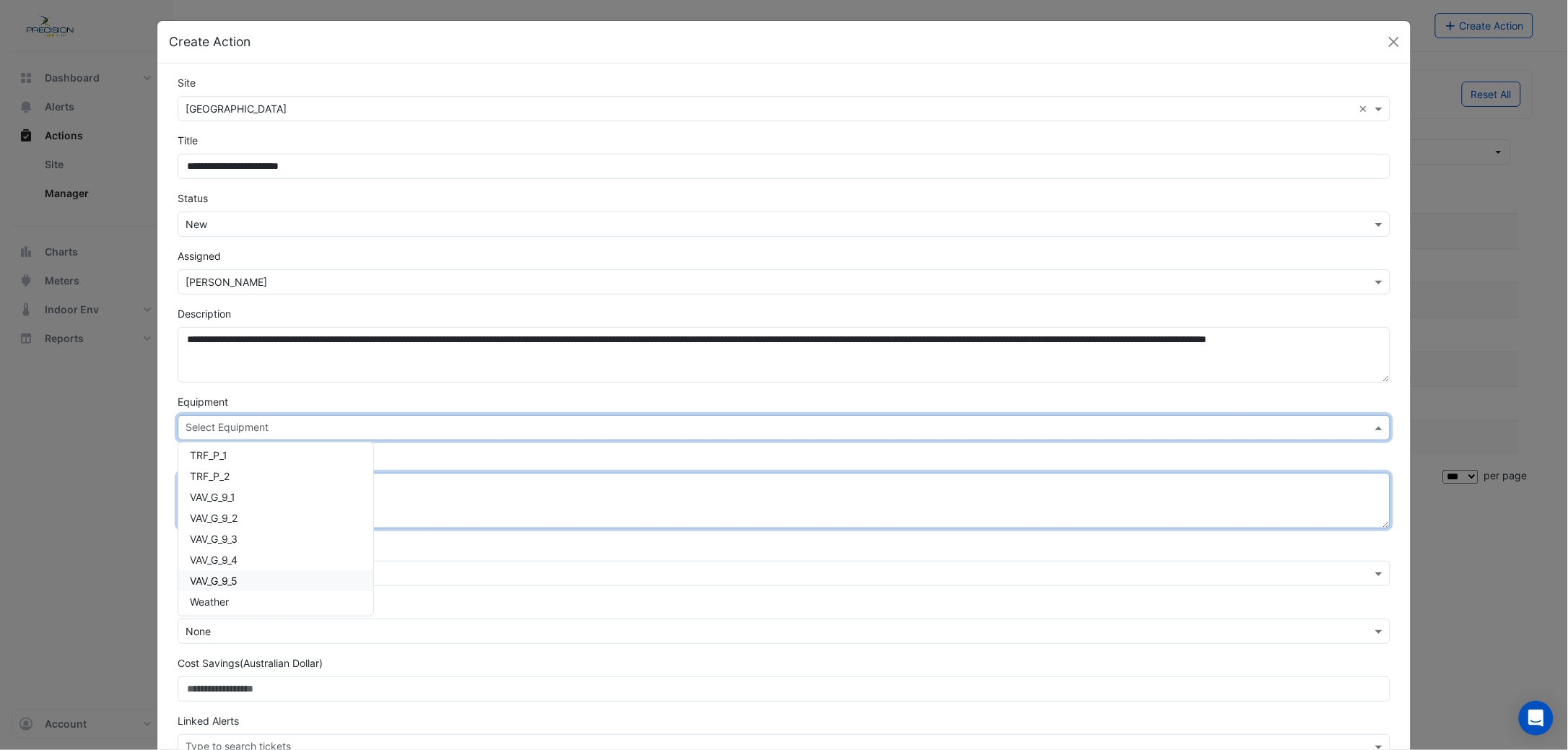
click at [580, 498] on textarea "Solution" at bounding box center [784, 501] width 1213 height 56
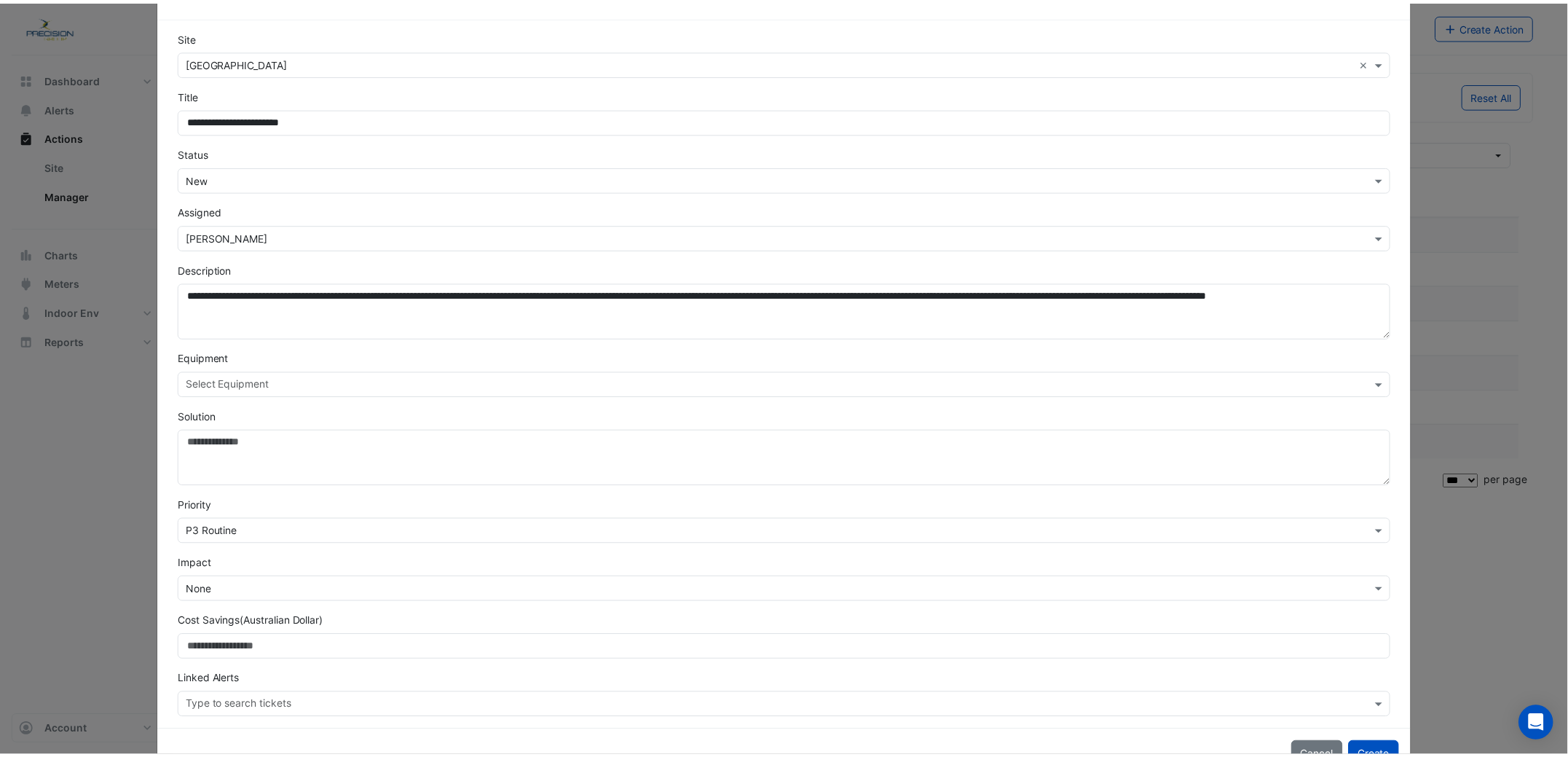
scroll to position [93, 0]
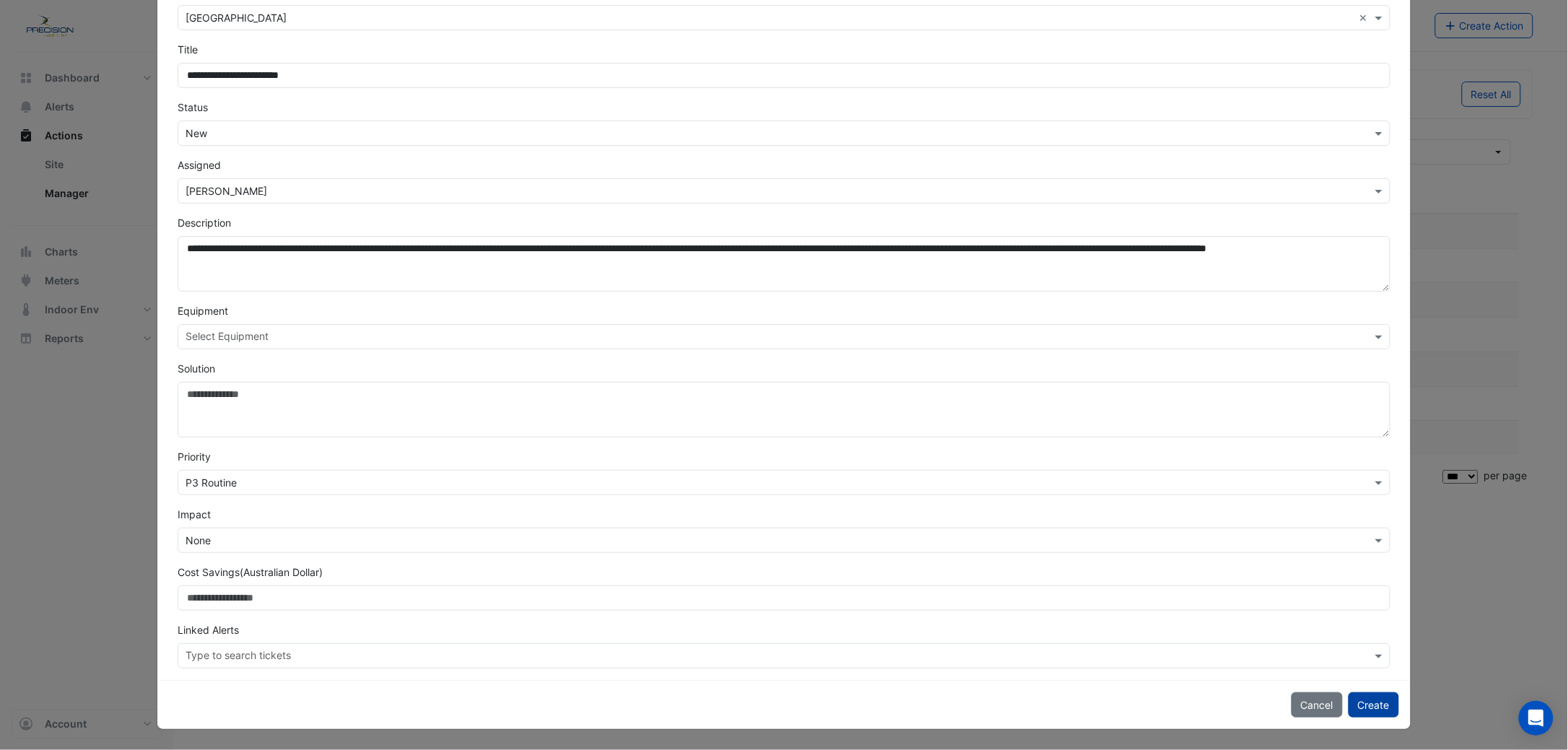
click at [1363, 701] on button "Create" at bounding box center [1374, 705] width 51 height 25
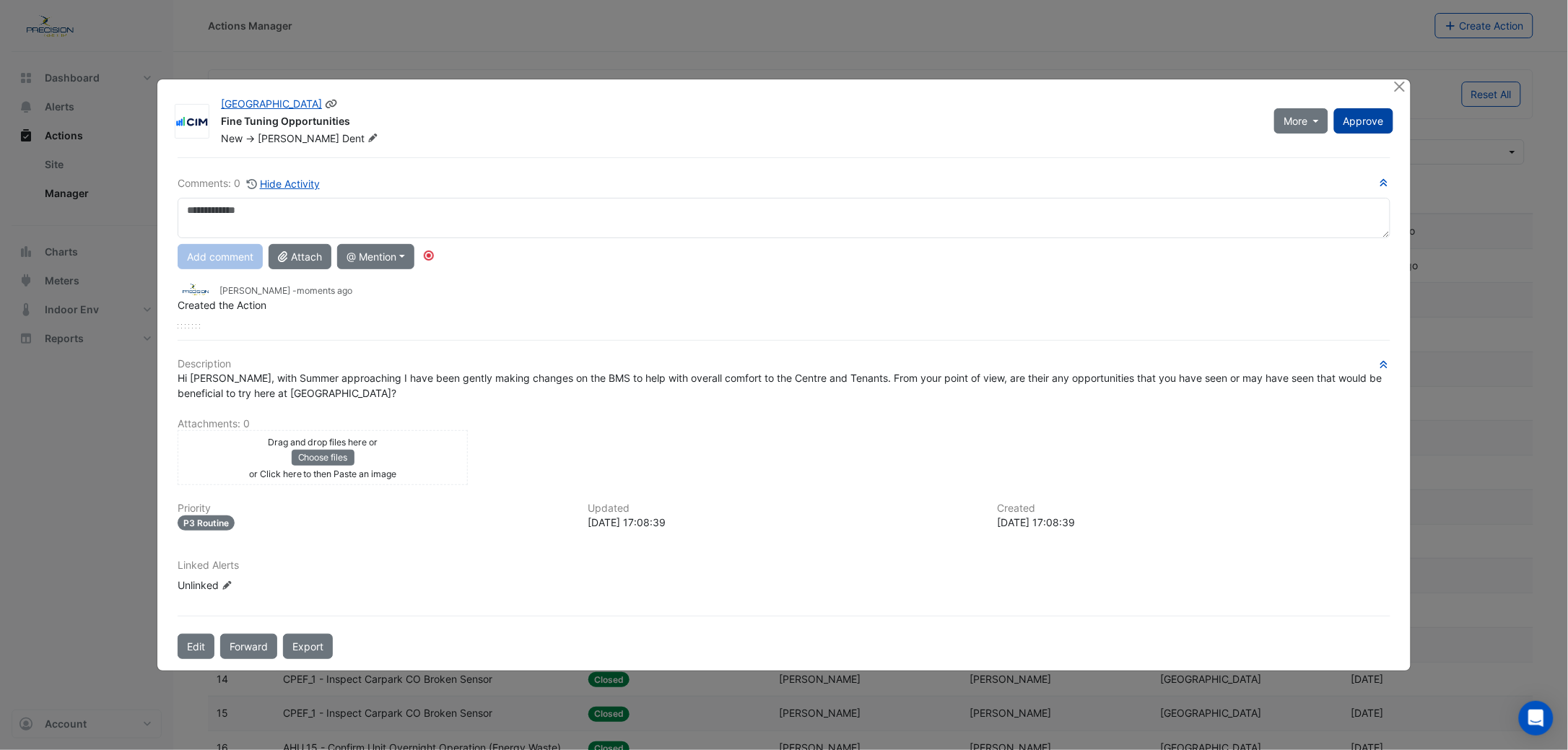
click at [1361, 119] on span "Approve" at bounding box center [1364, 121] width 40 height 12
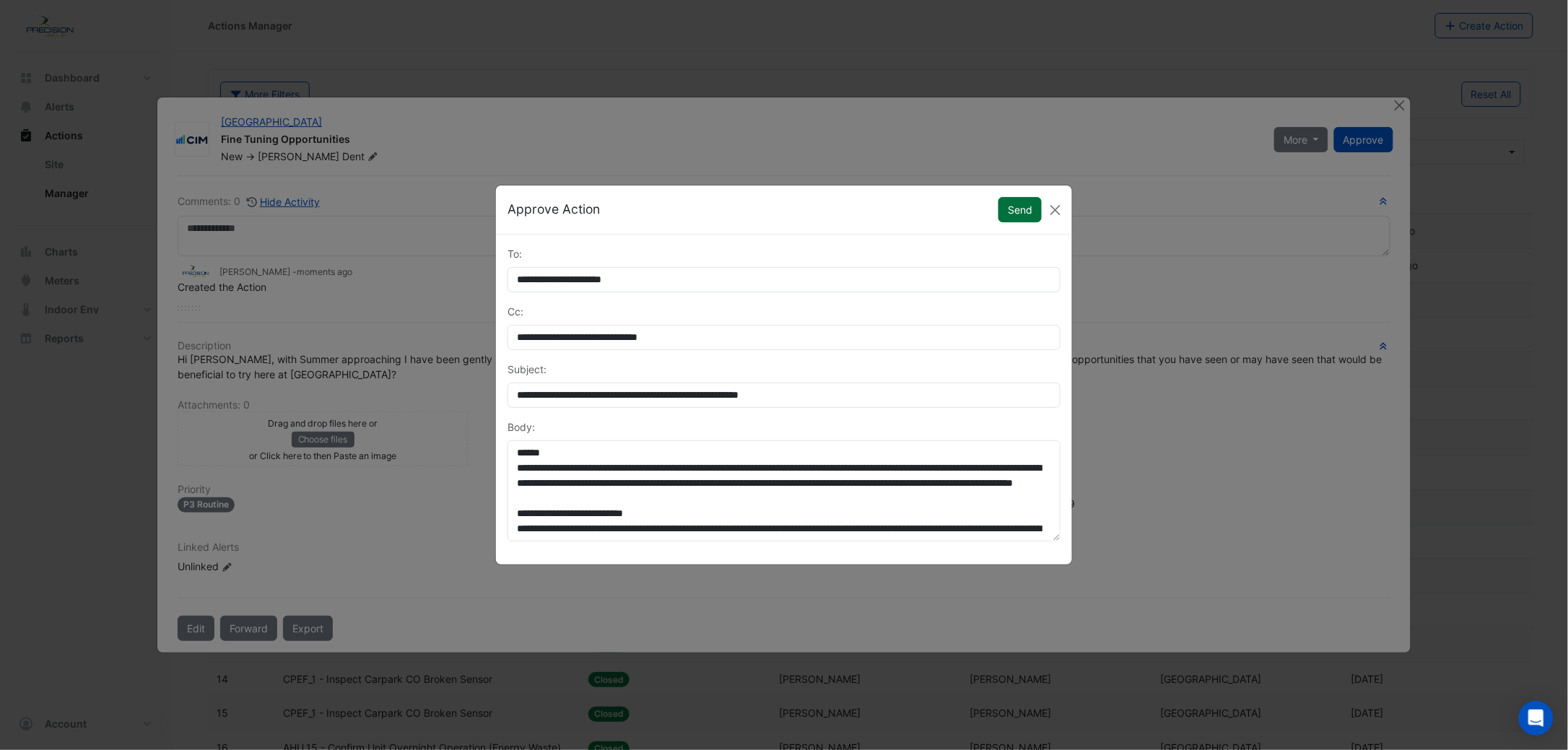
click at [1009, 205] on button "Send" at bounding box center [1020, 210] width 43 height 25
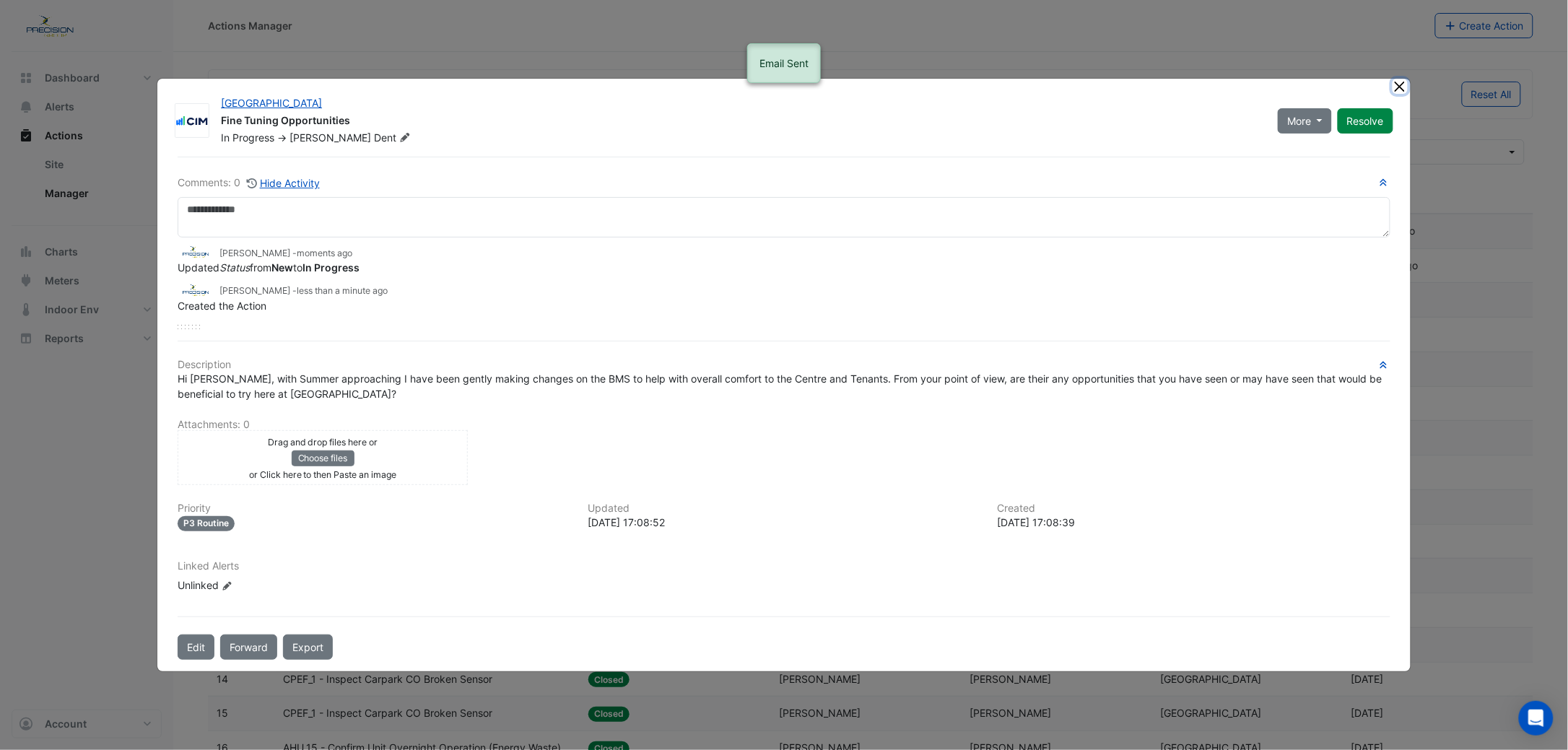
click at [1400, 90] on button "Close" at bounding box center [1400, 86] width 15 height 15
